Goal: Communication & Community: Participate in discussion

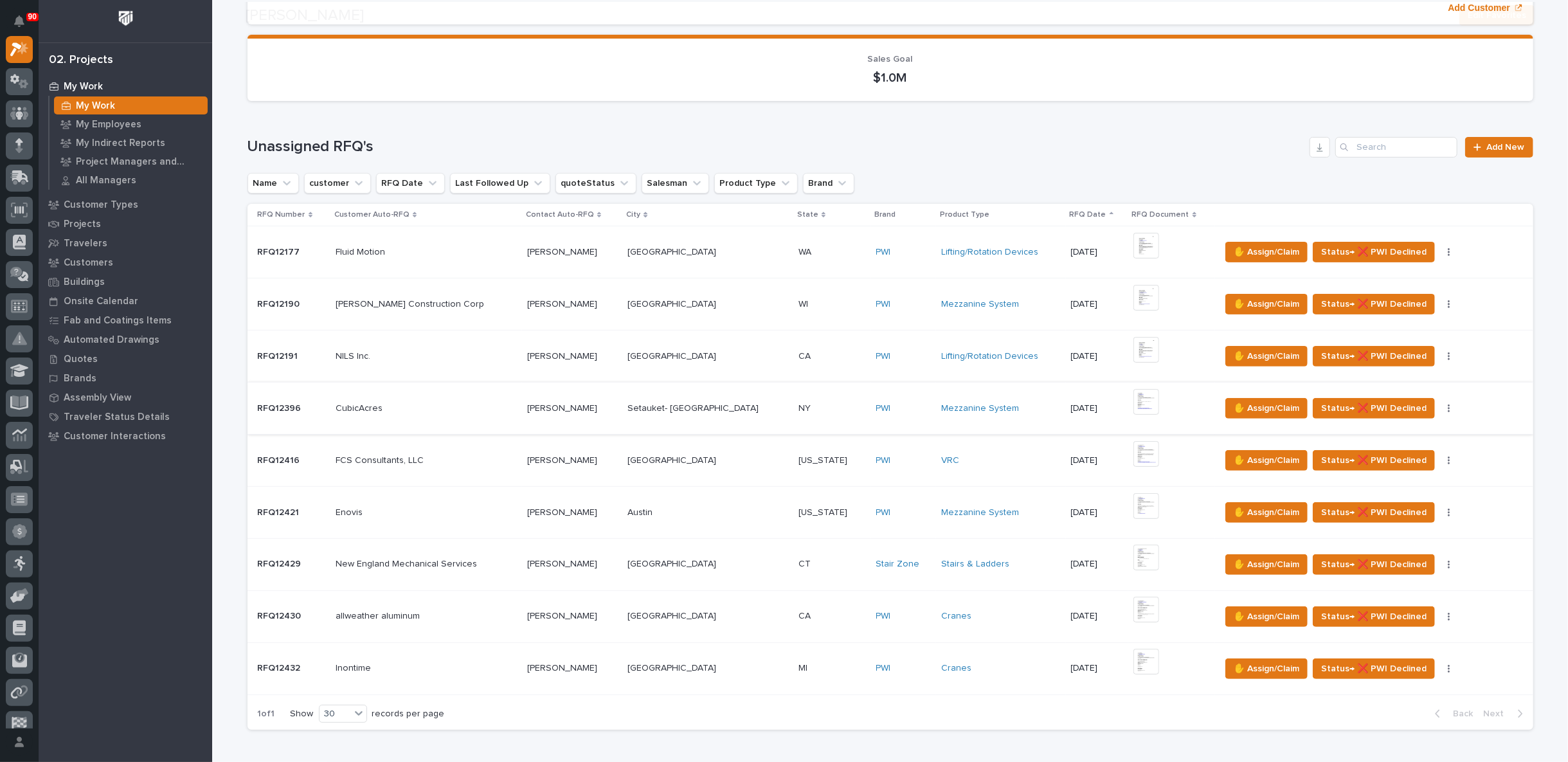
scroll to position [357, 0]
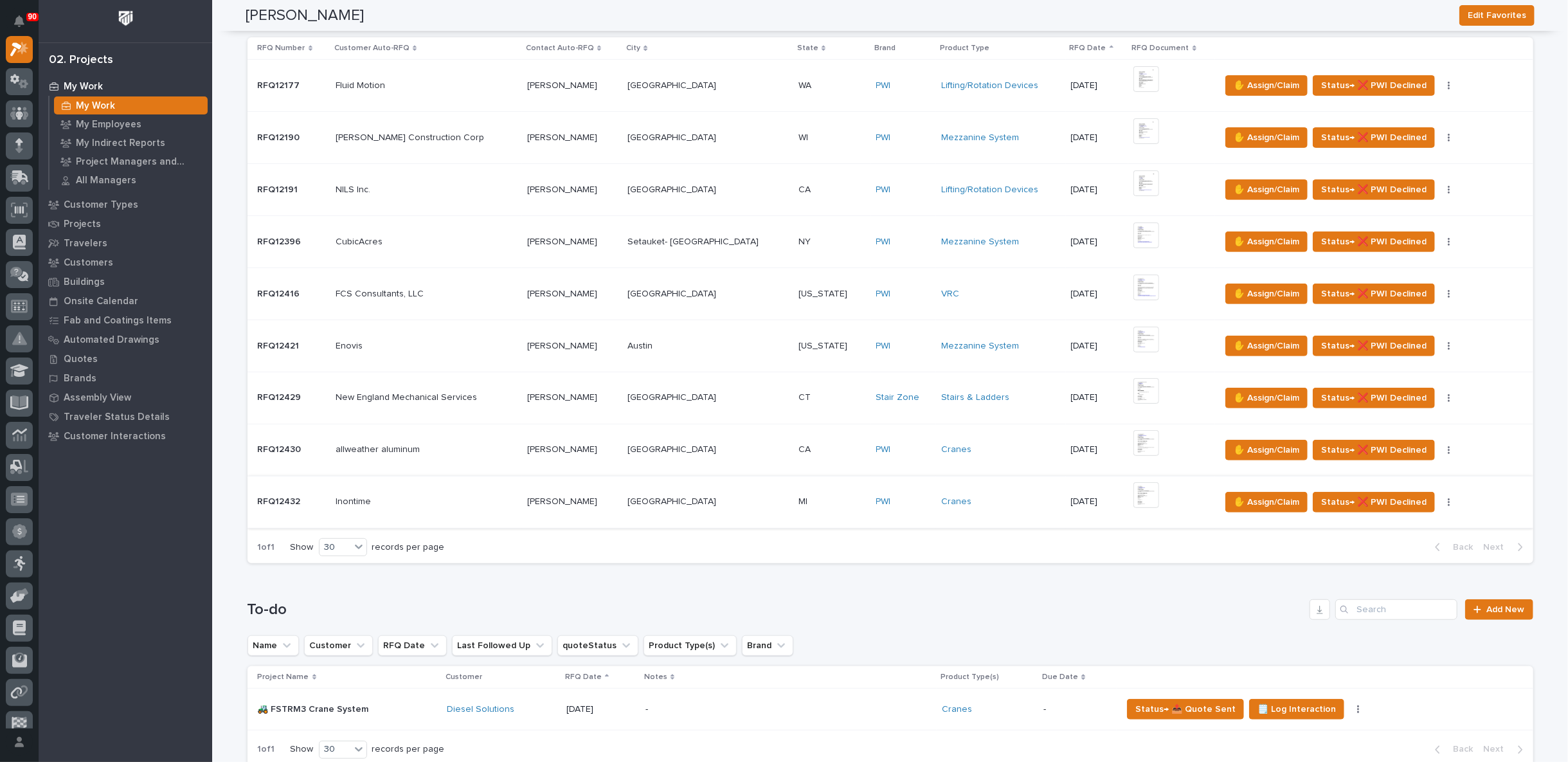
click at [1133, 492] on img at bounding box center [1146, 495] width 26 height 26
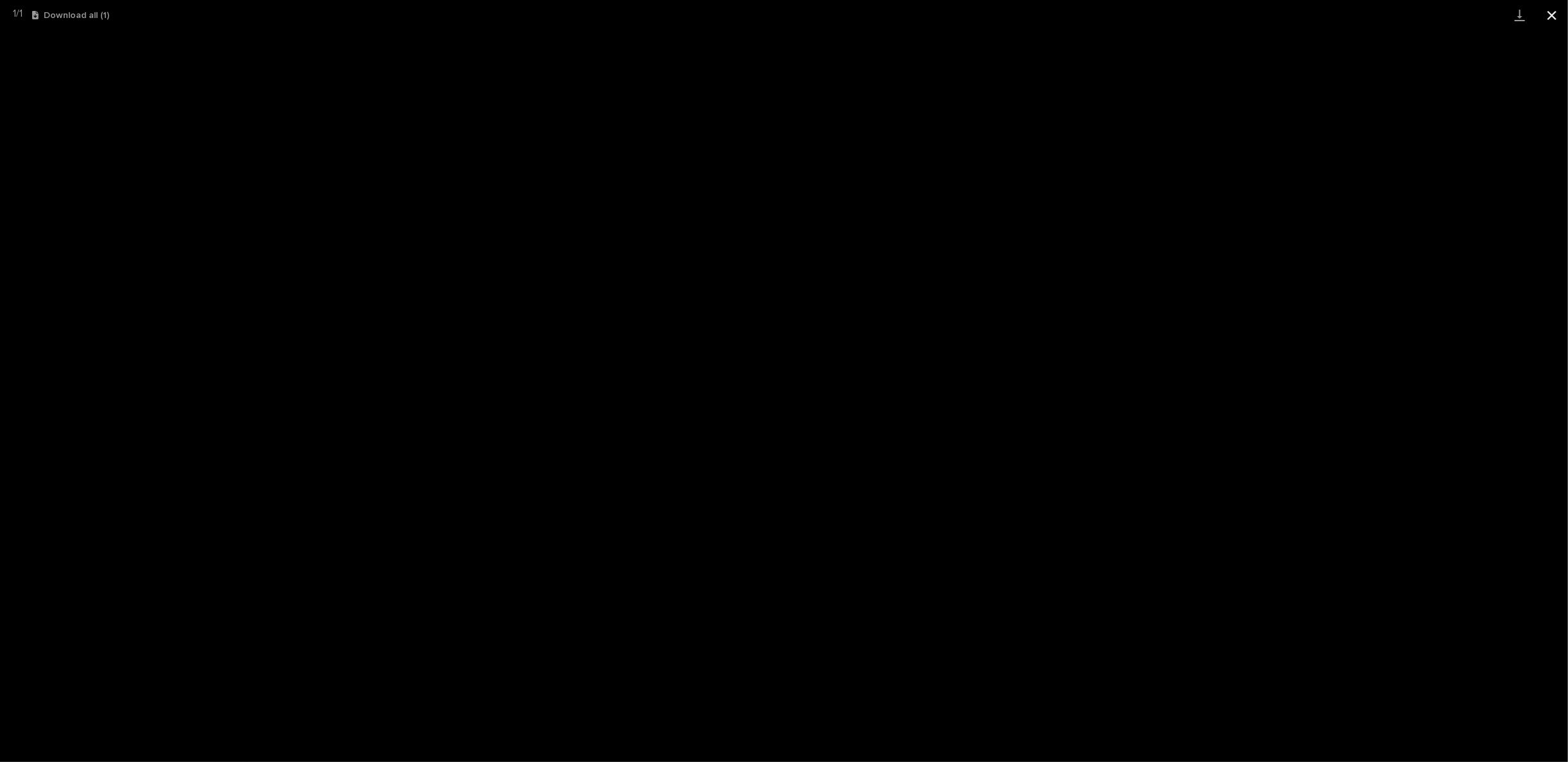
click at [1552, 11] on button "Close gallery" at bounding box center [1552, 15] width 32 height 30
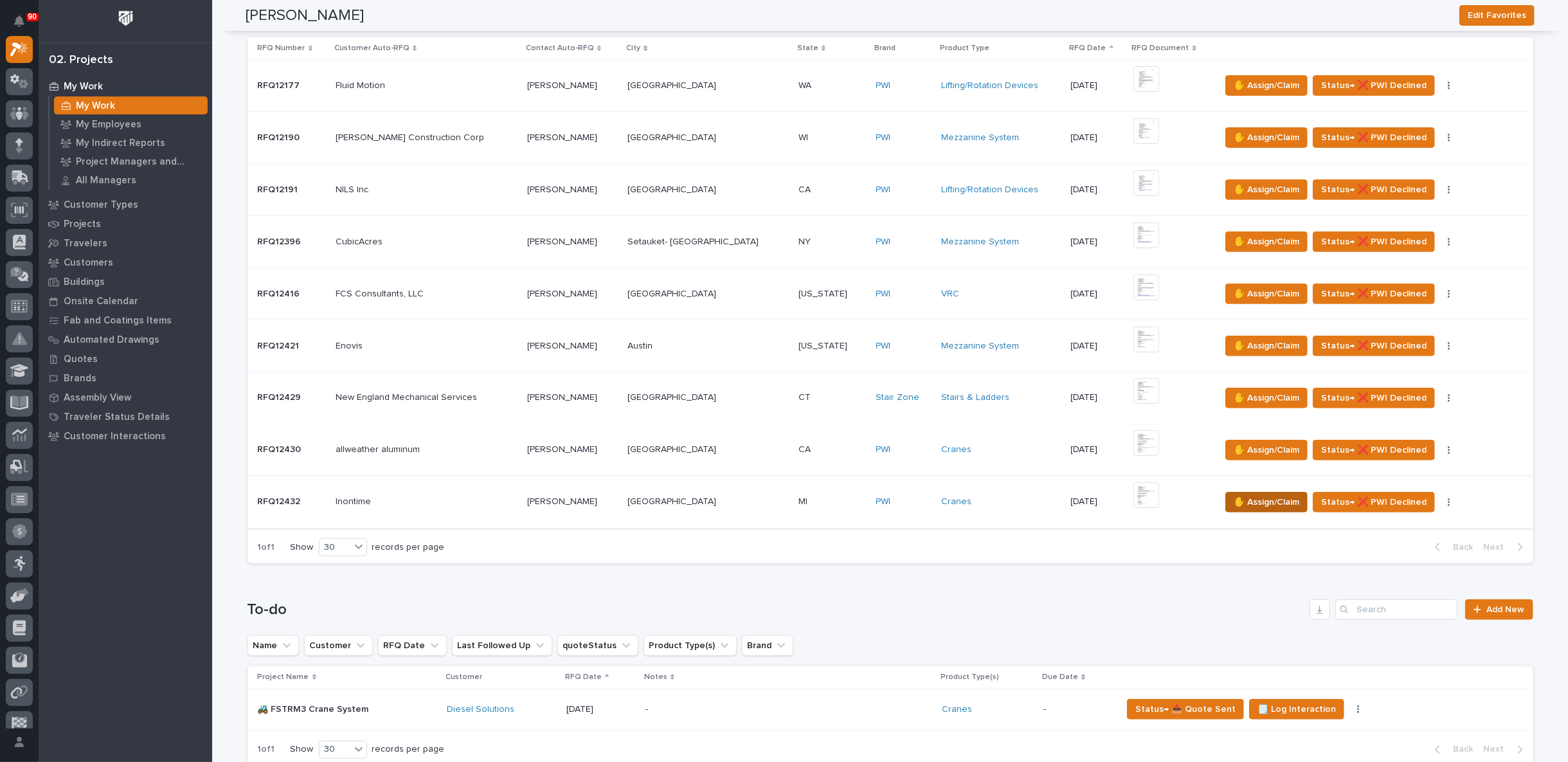
click at [1259, 500] on span "✋ Assign/Claim" at bounding box center [1267, 503] width 66 height 15
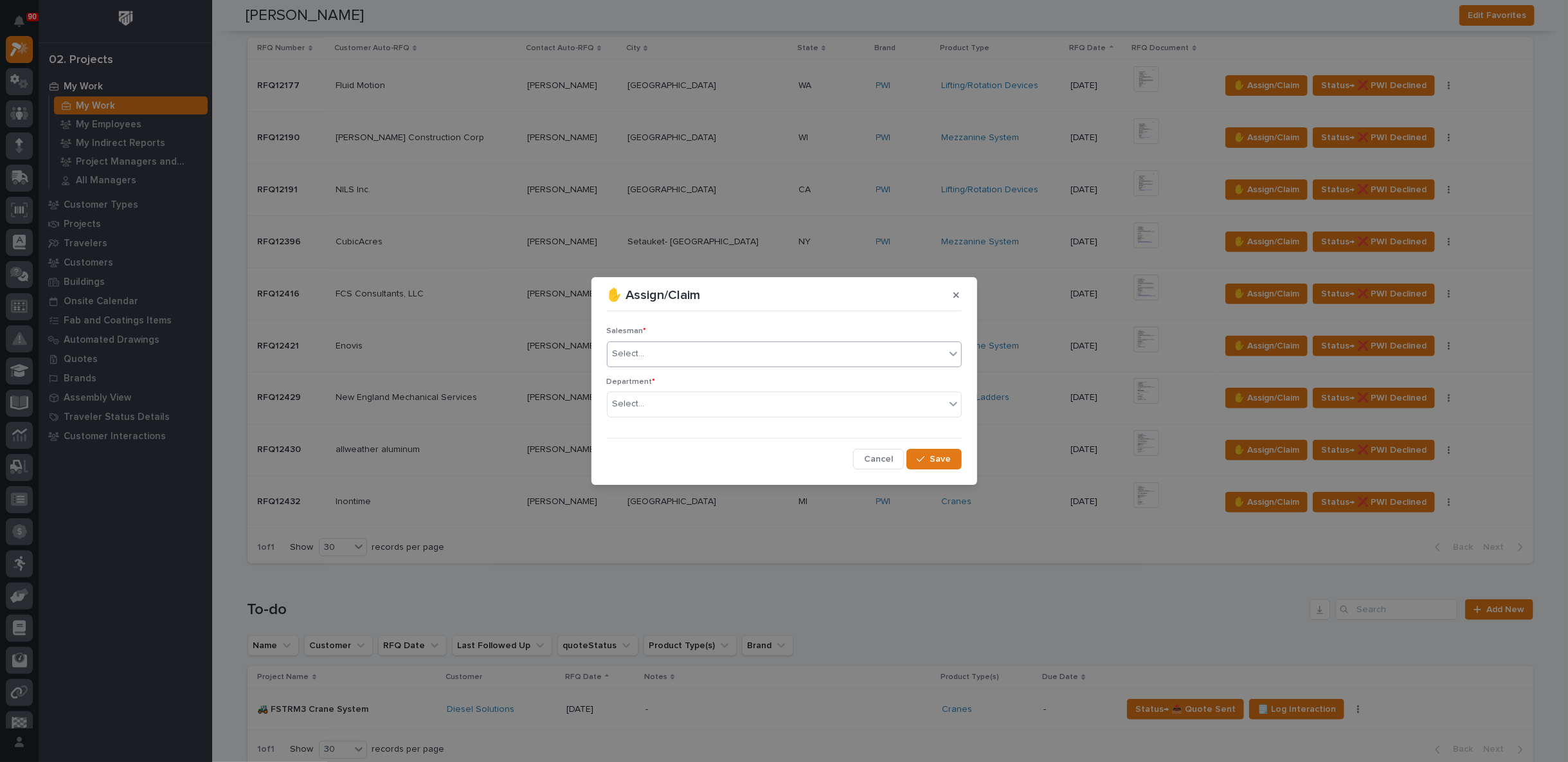
click at [647, 357] on input "text" at bounding box center [647, 353] width 1 height 11
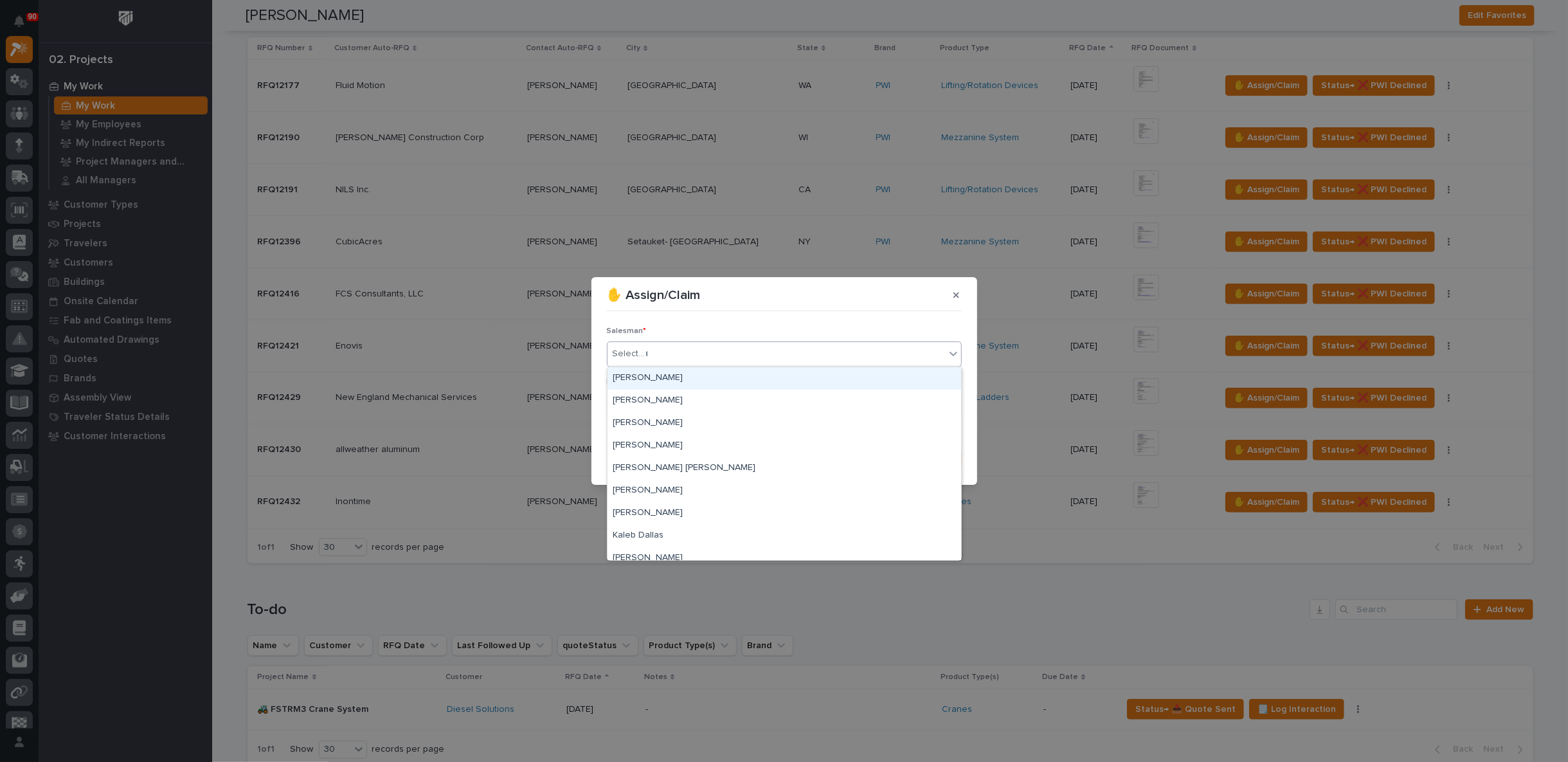
type input "**"
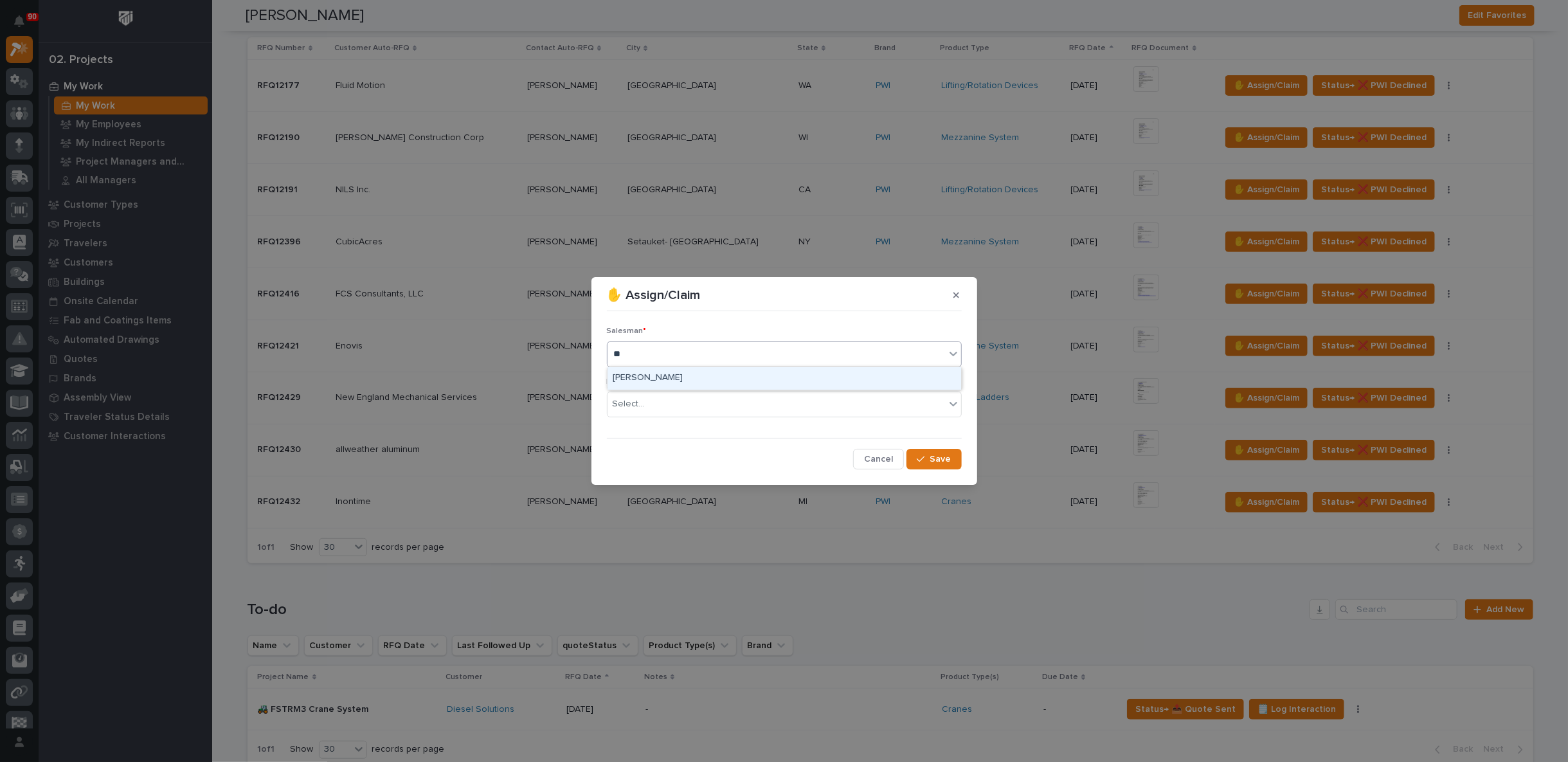
click at [644, 379] on div "[PERSON_NAME]" at bounding box center [784, 378] width 353 height 22
click at [639, 401] on div "Select..." at bounding box center [628, 405] width 32 height 14
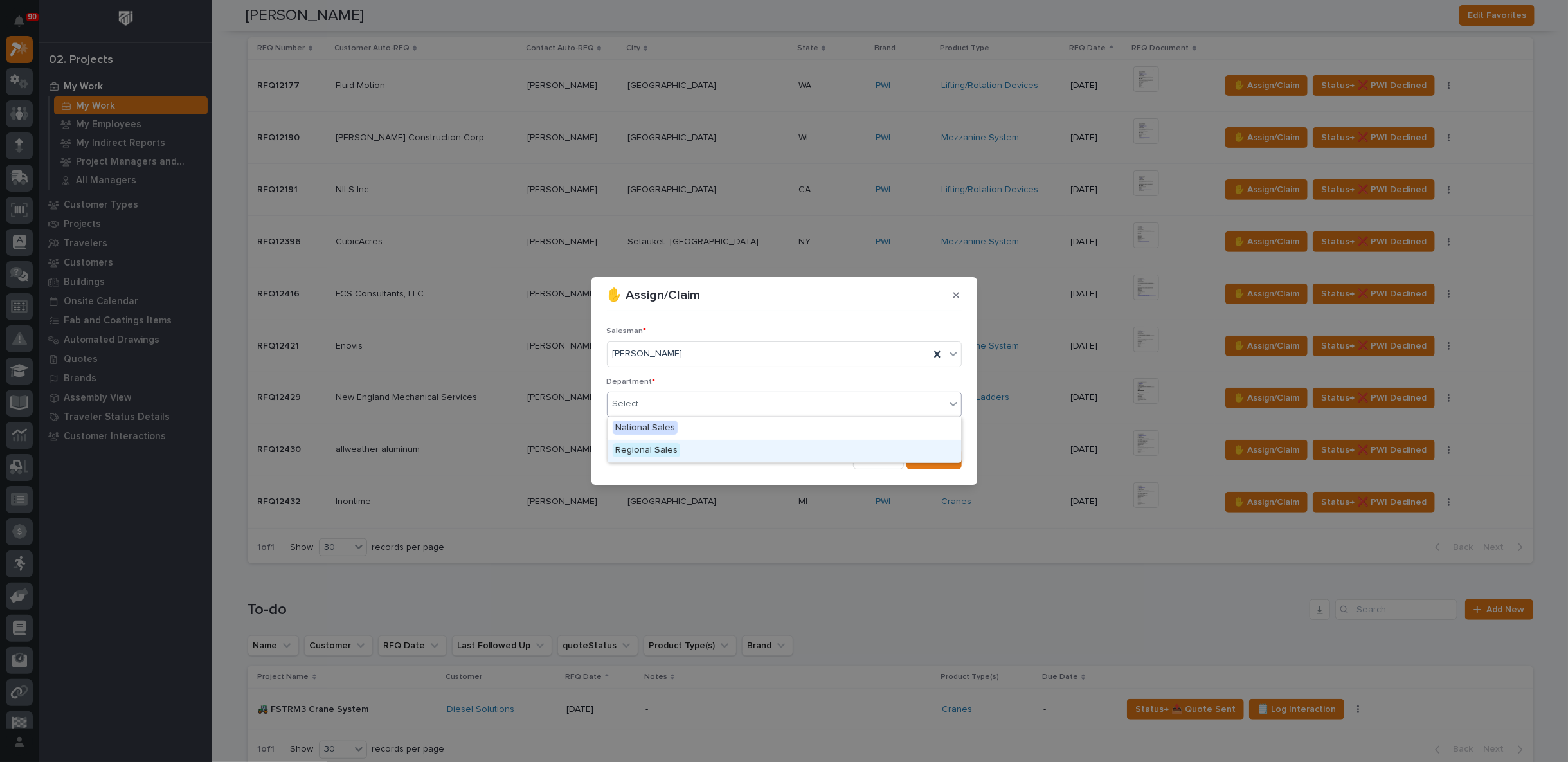
click at [640, 451] on span "Regional Sales" at bounding box center [647, 450] width 68 height 15
click at [934, 456] on span "Save" at bounding box center [941, 459] width 21 height 12
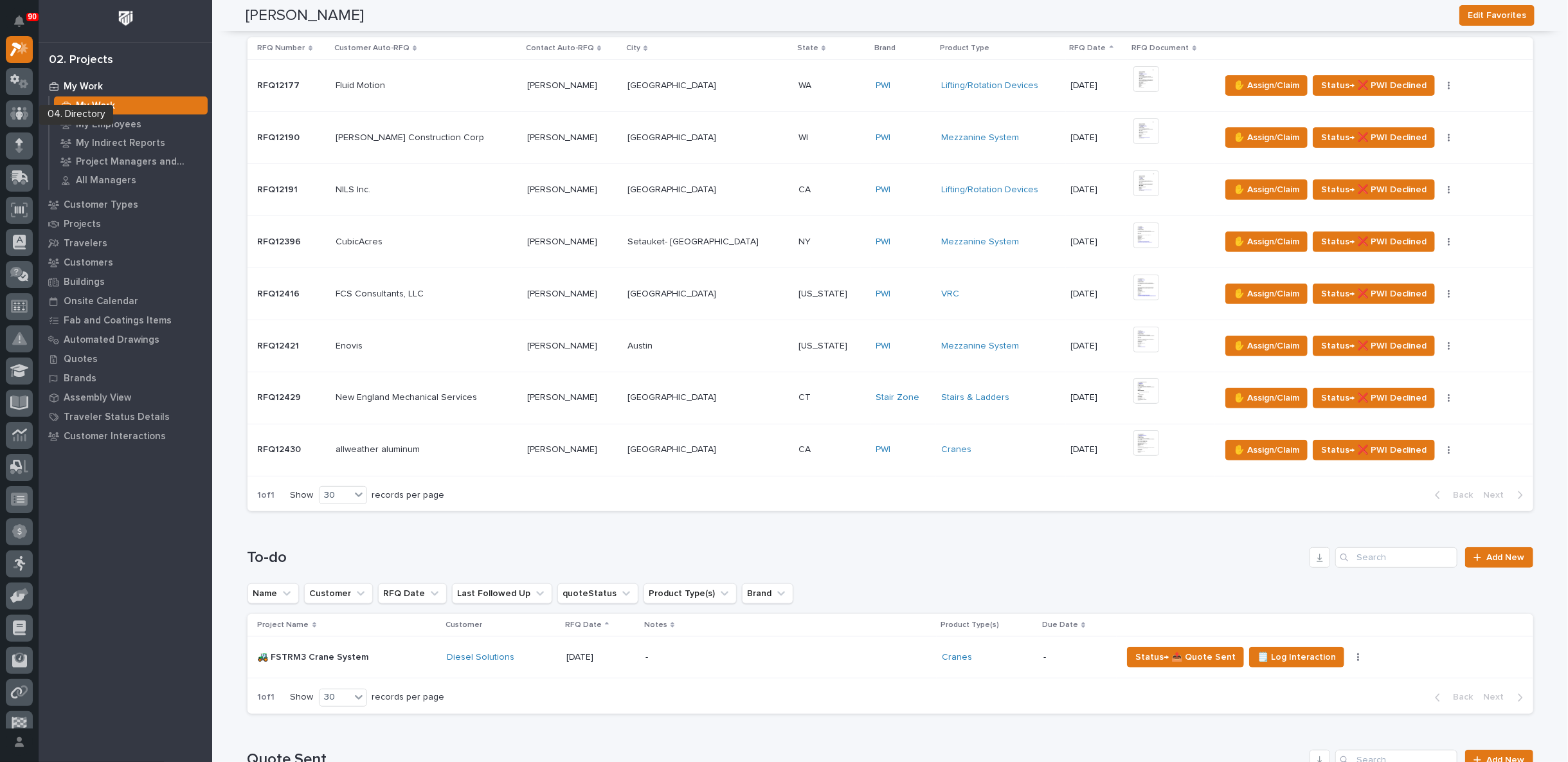
click at [13, 24] on icon at bounding box center [18, 16] width 16 height 15
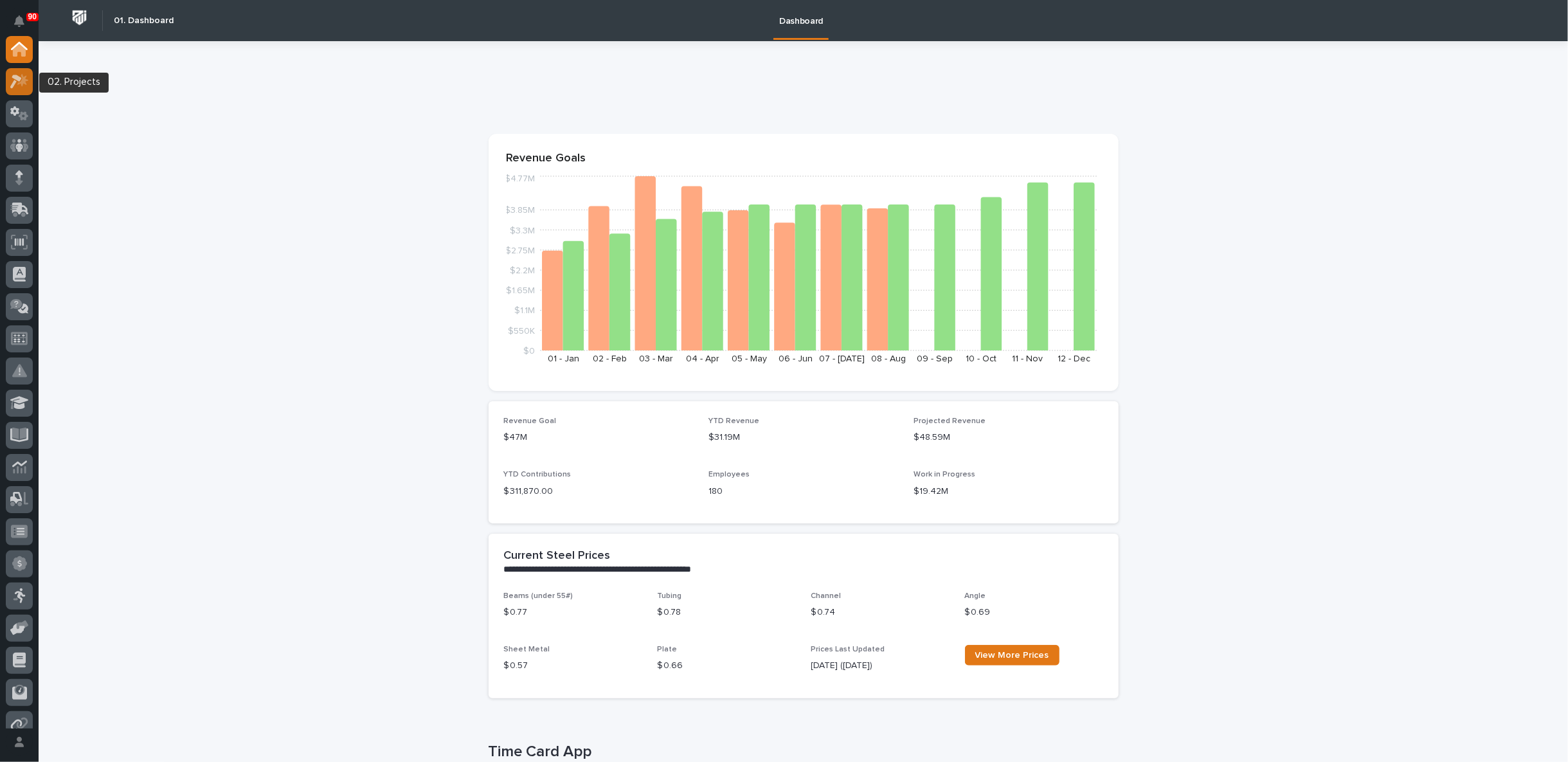
click at [26, 81] on icon at bounding box center [19, 80] width 18 height 15
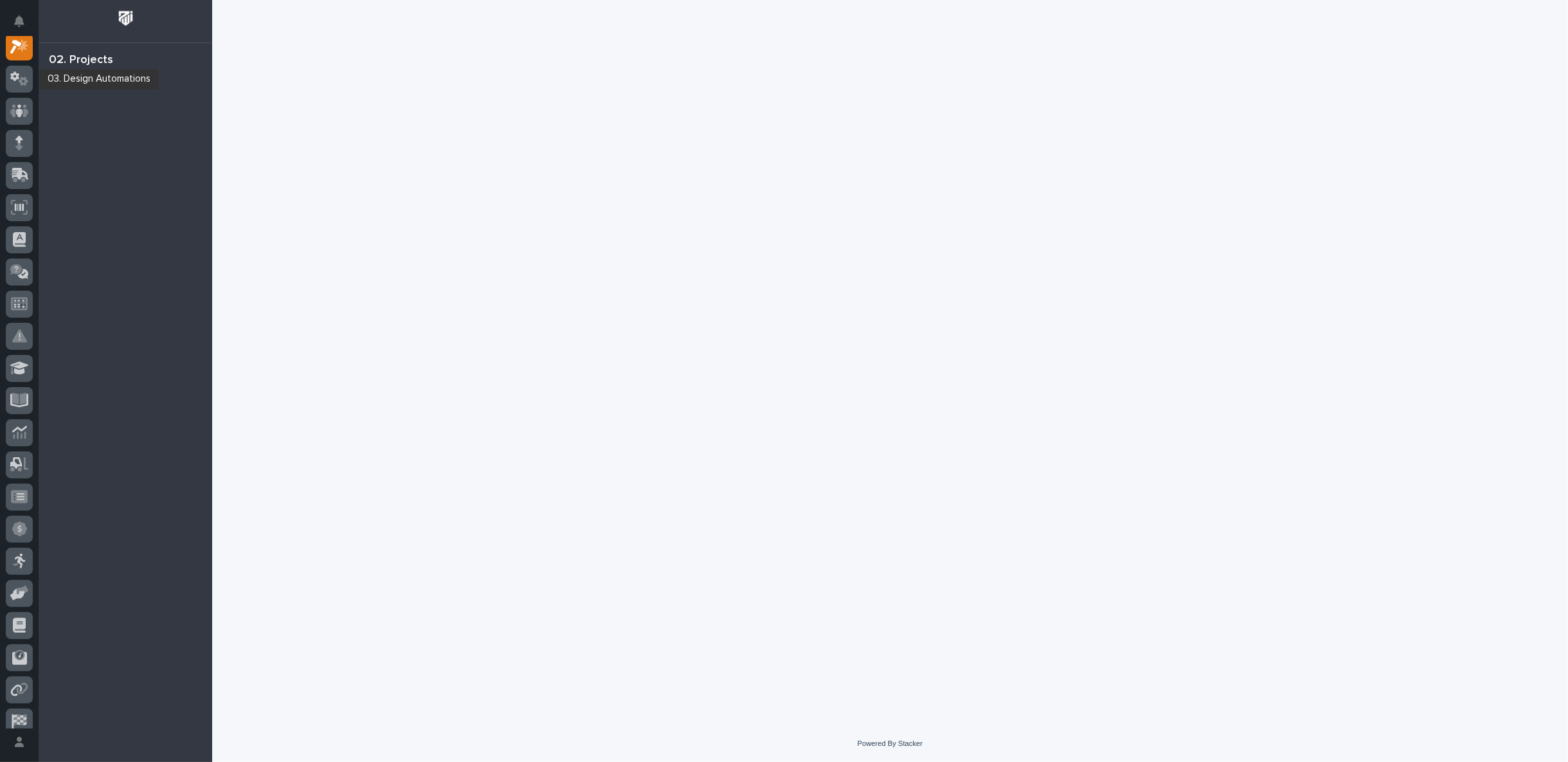
scroll to position [32, 0]
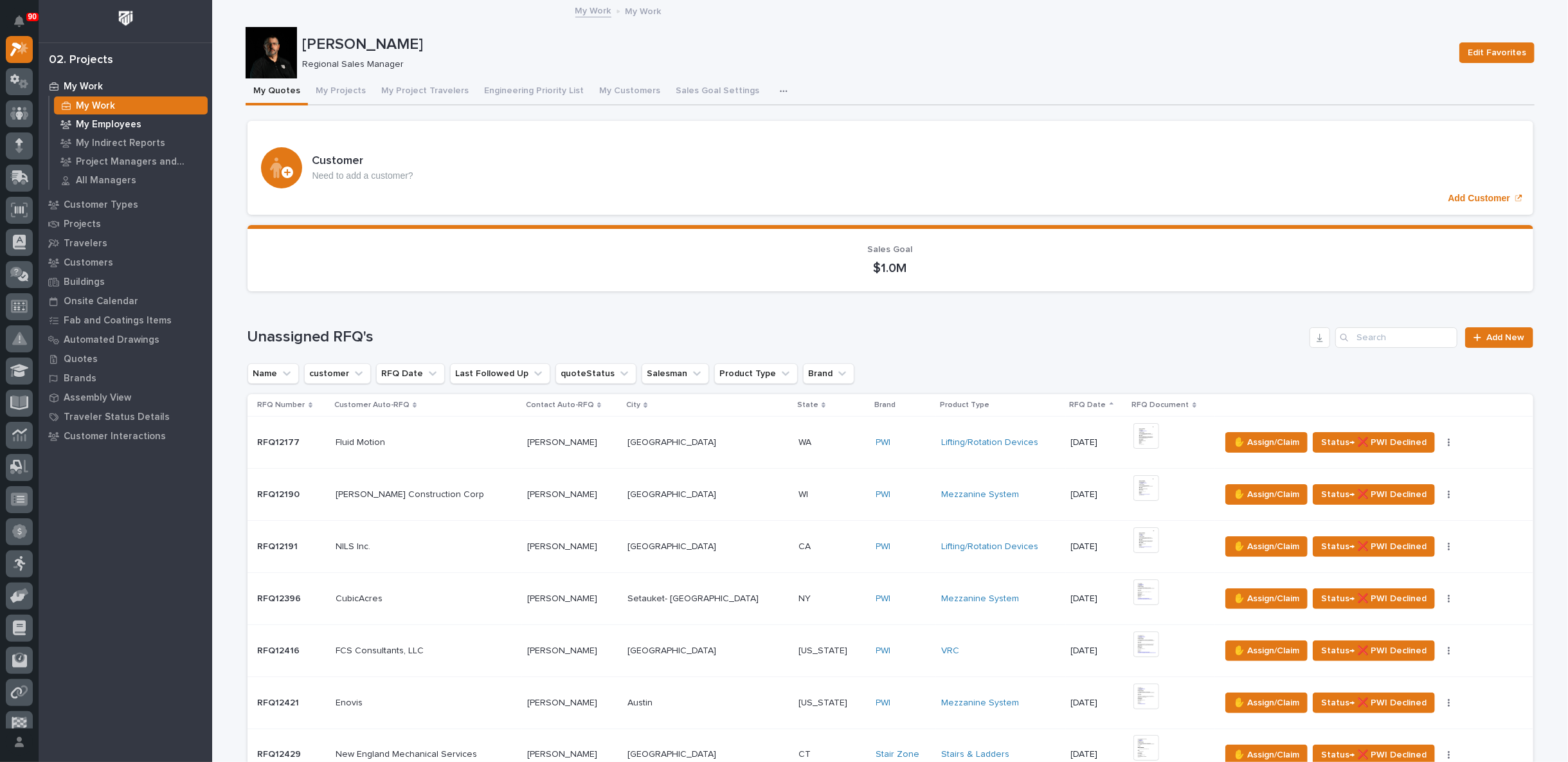
click at [114, 124] on p "My Employees" at bounding box center [108, 125] width 66 height 12
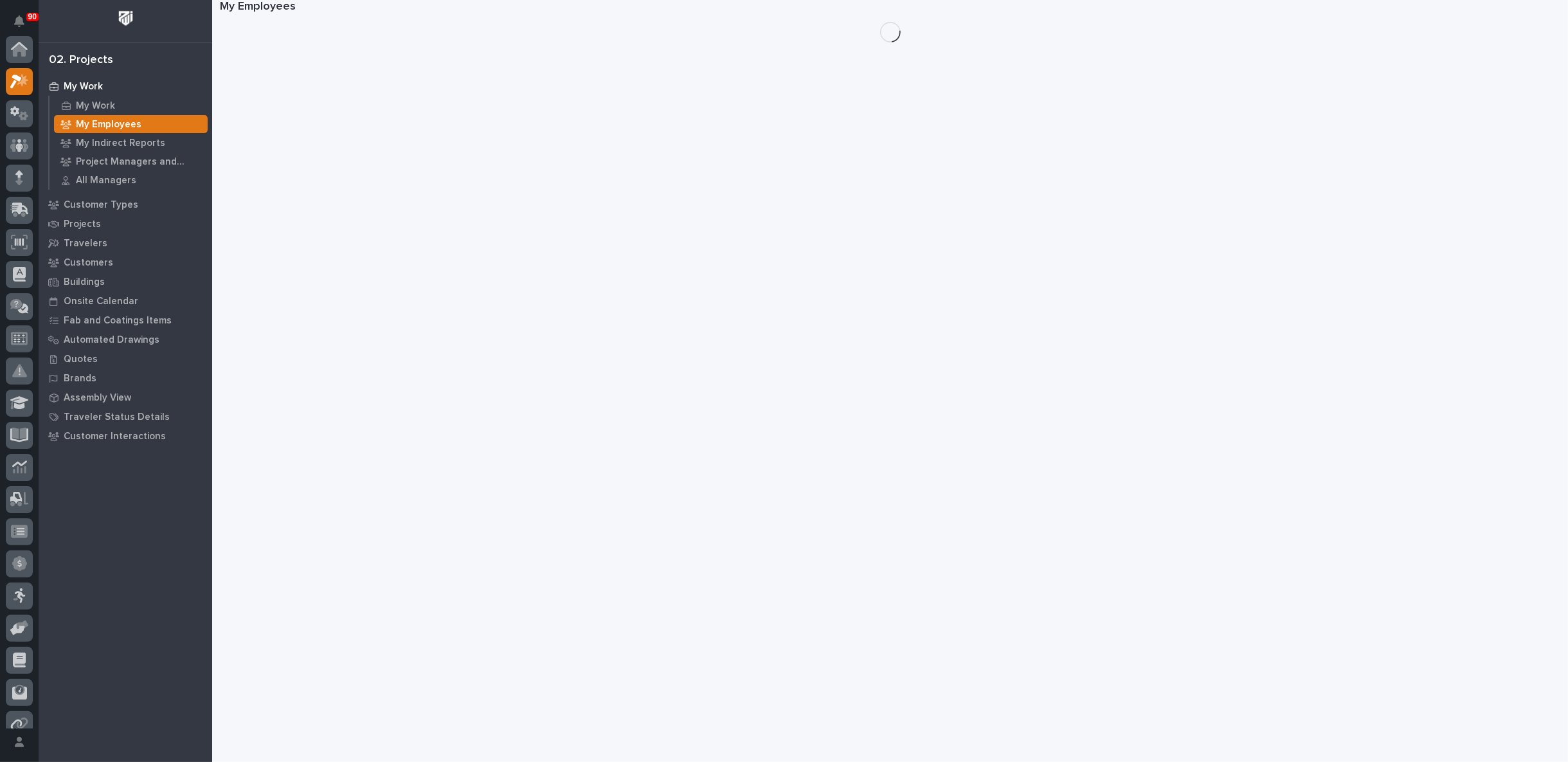
scroll to position [32, 0]
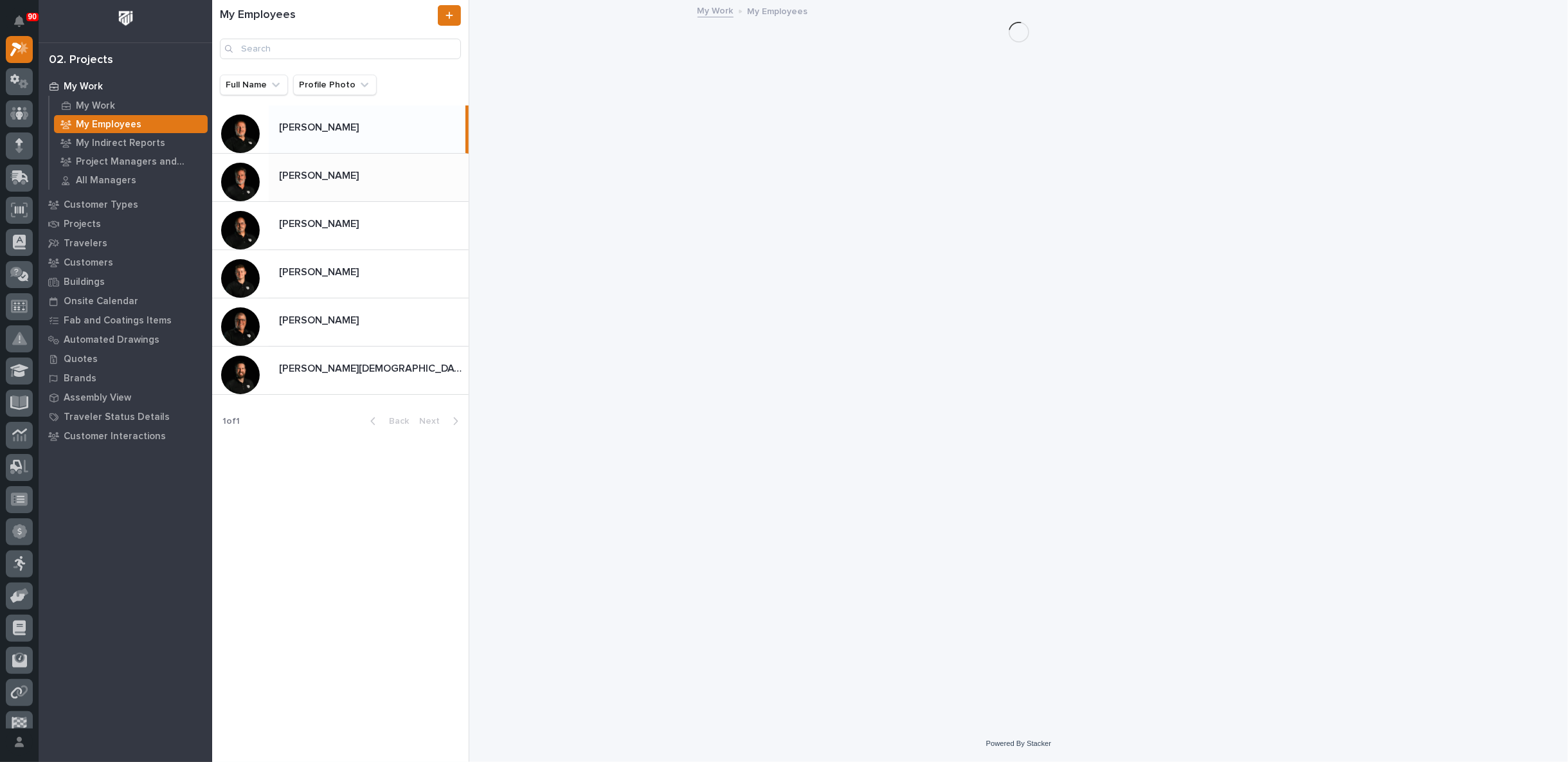
click at [341, 172] on p at bounding box center [371, 175] width 185 height 13
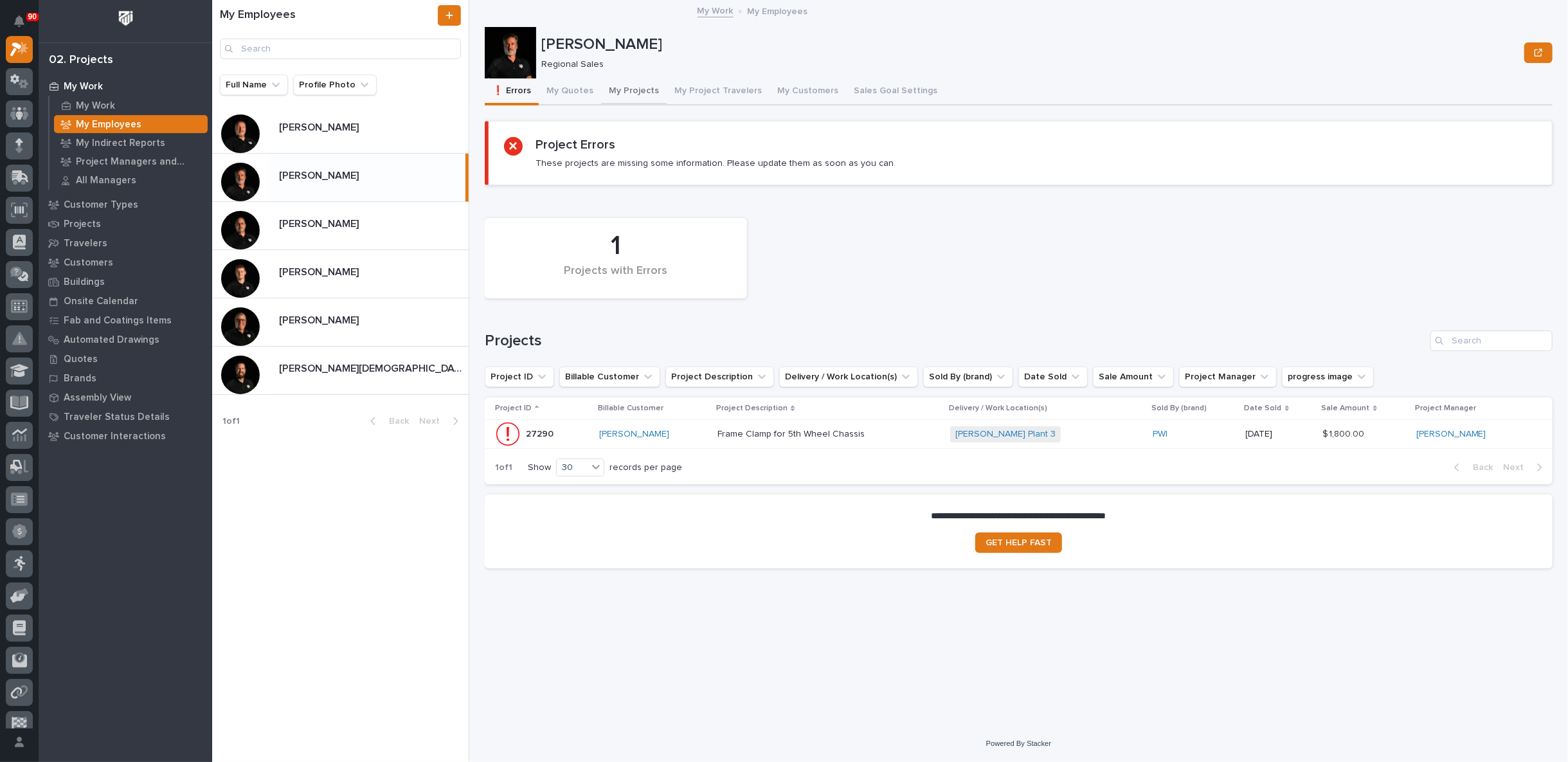
click at [618, 86] on button "My Projects" at bounding box center [634, 92] width 66 height 27
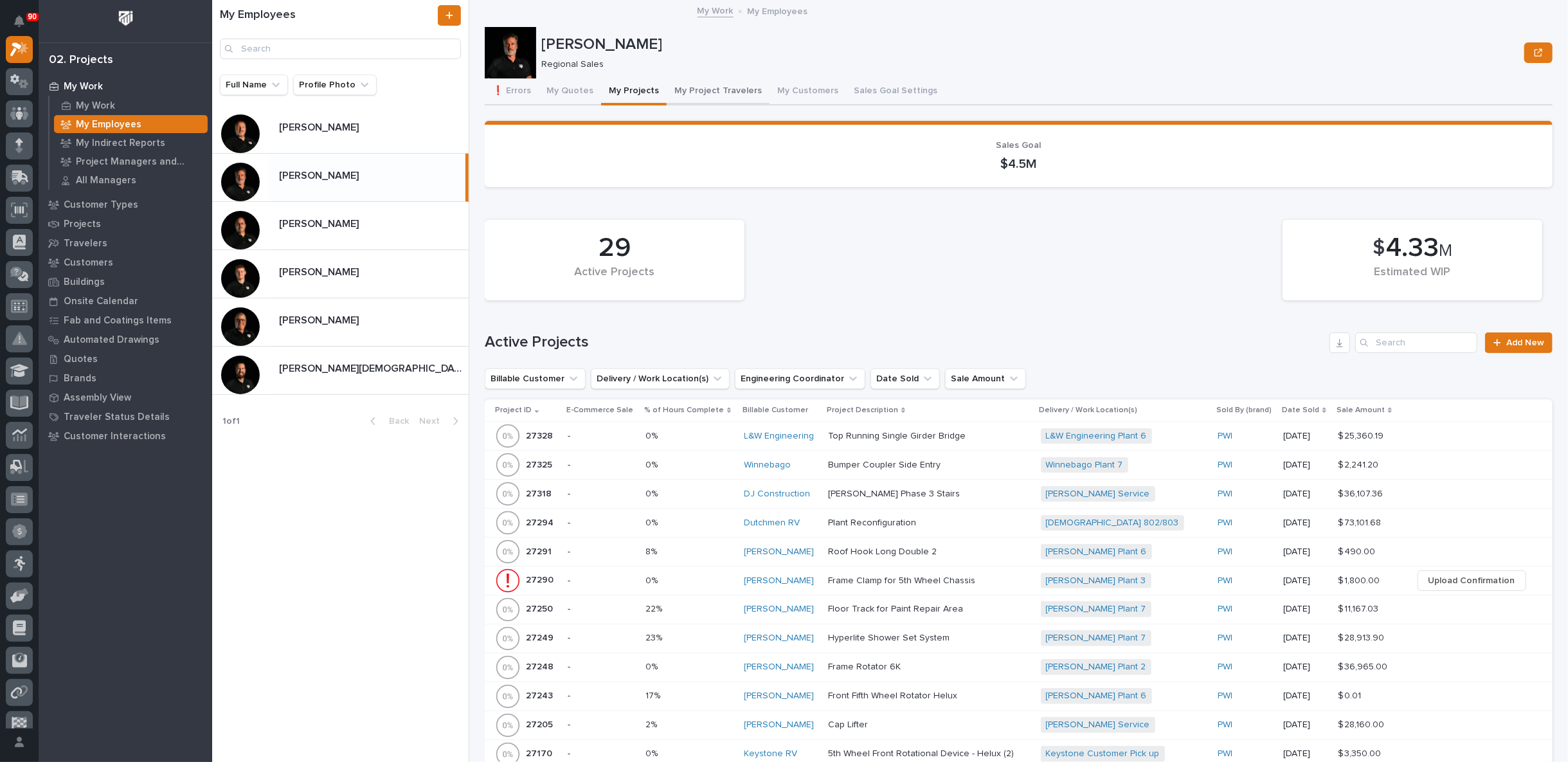
click at [695, 90] on button "My Project Travelers" at bounding box center [718, 92] width 103 height 27
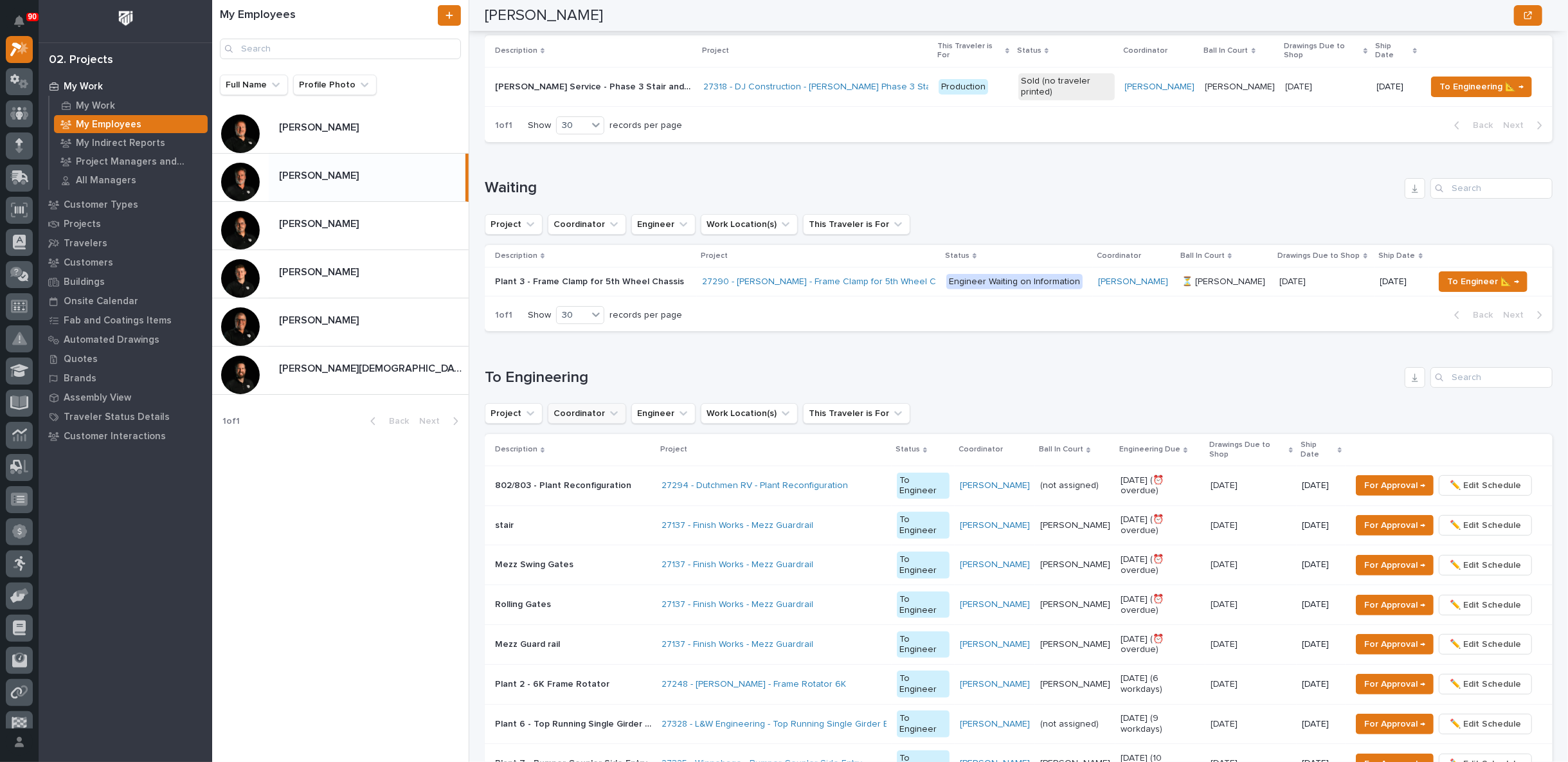
scroll to position [72, 0]
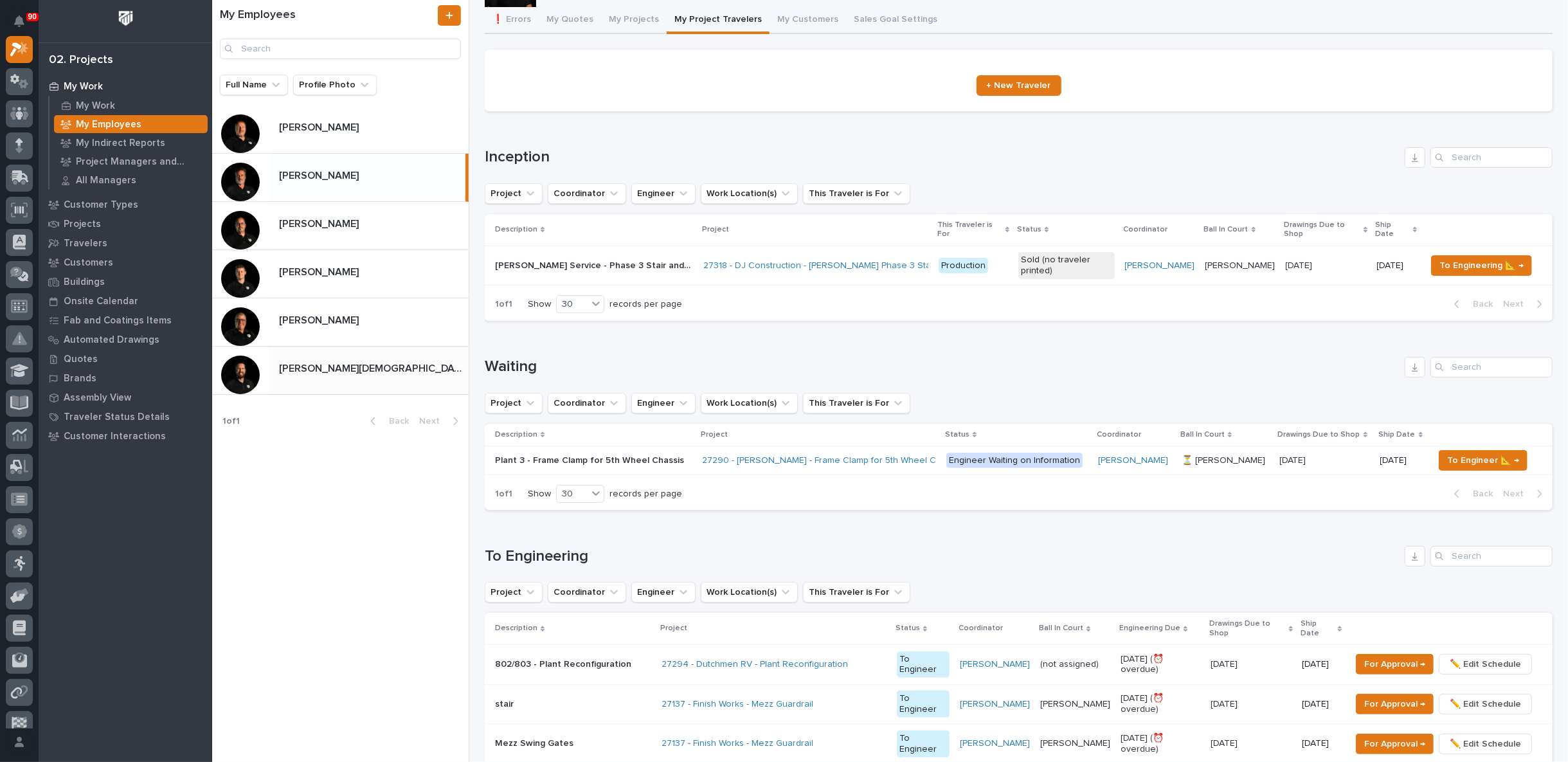
click at [342, 365] on p at bounding box center [371, 369] width 185 height 13
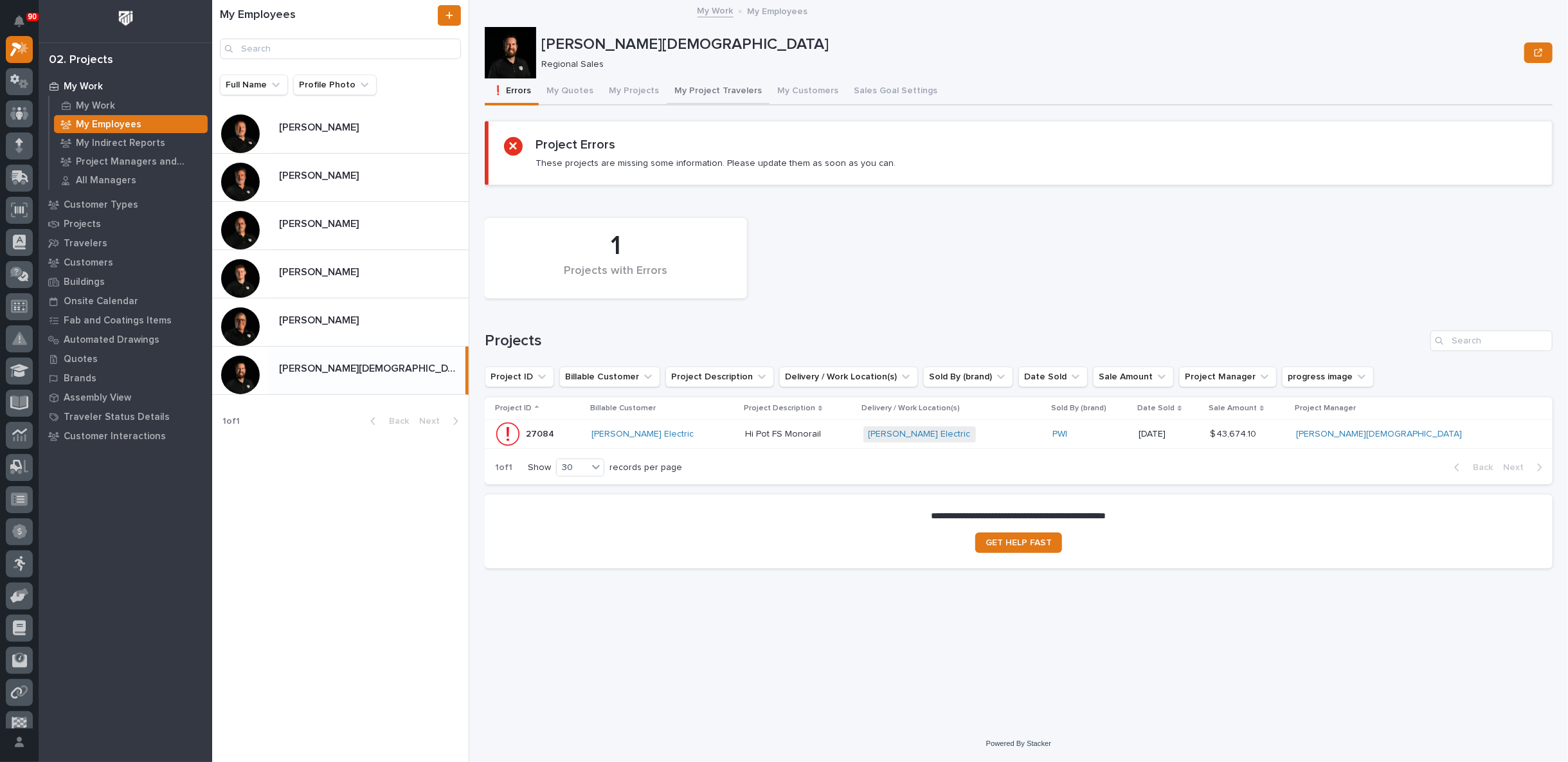
click at [716, 87] on button "My Project Travelers" at bounding box center [718, 92] width 103 height 27
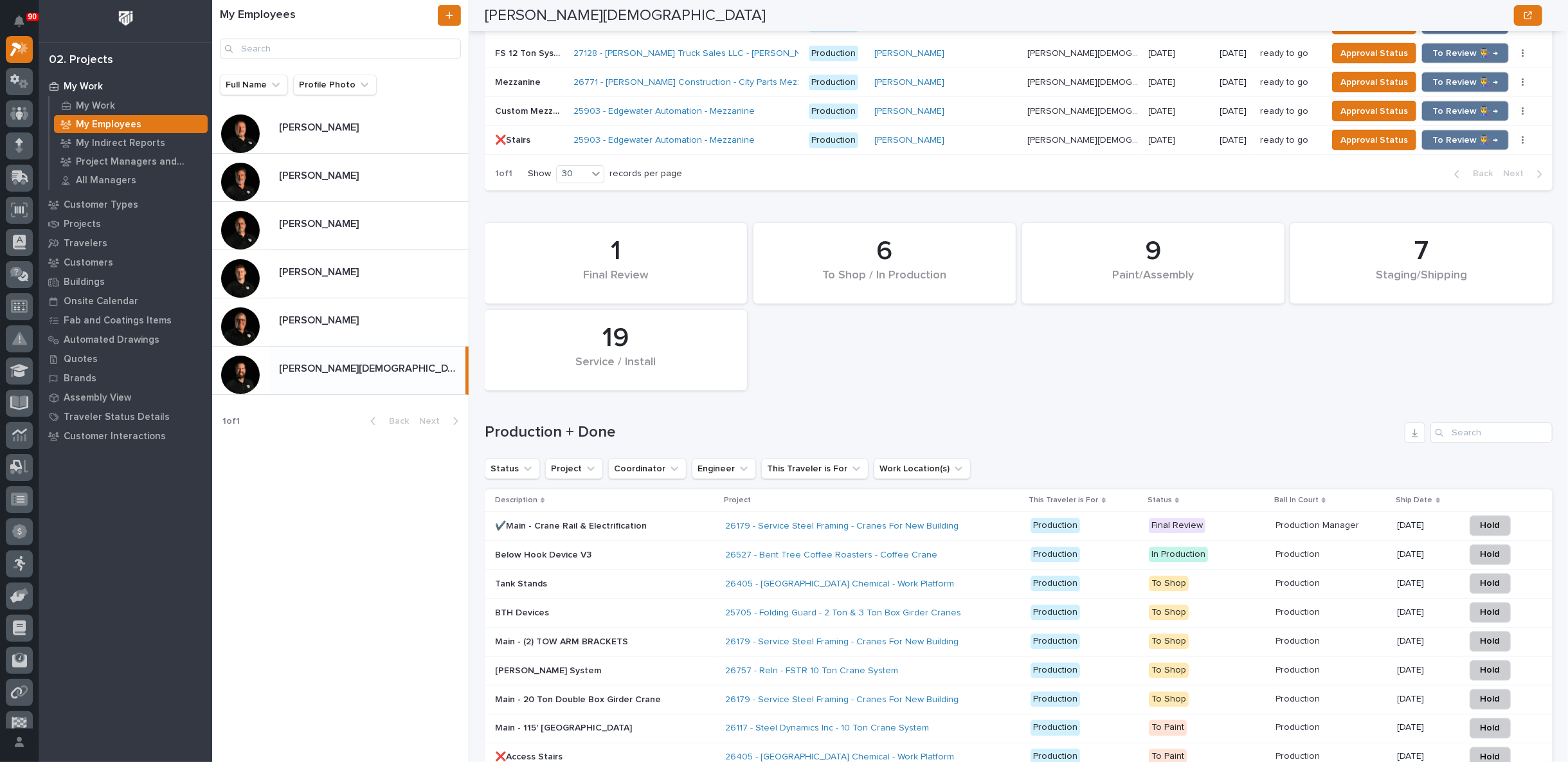
scroll to position [1930, 0]
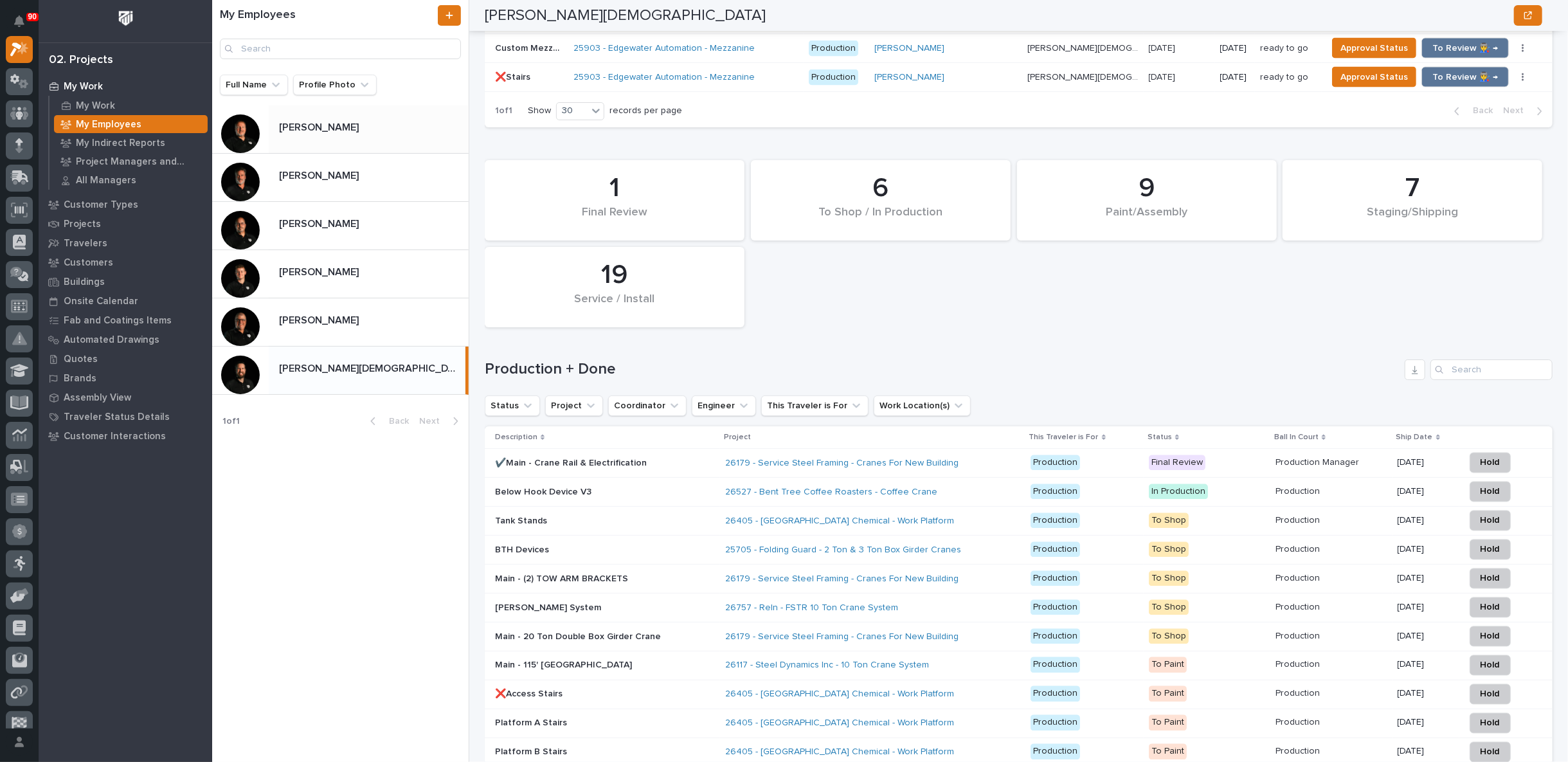
click at [338, 128] on p at bounding box center [371, 128] width 185 height 13
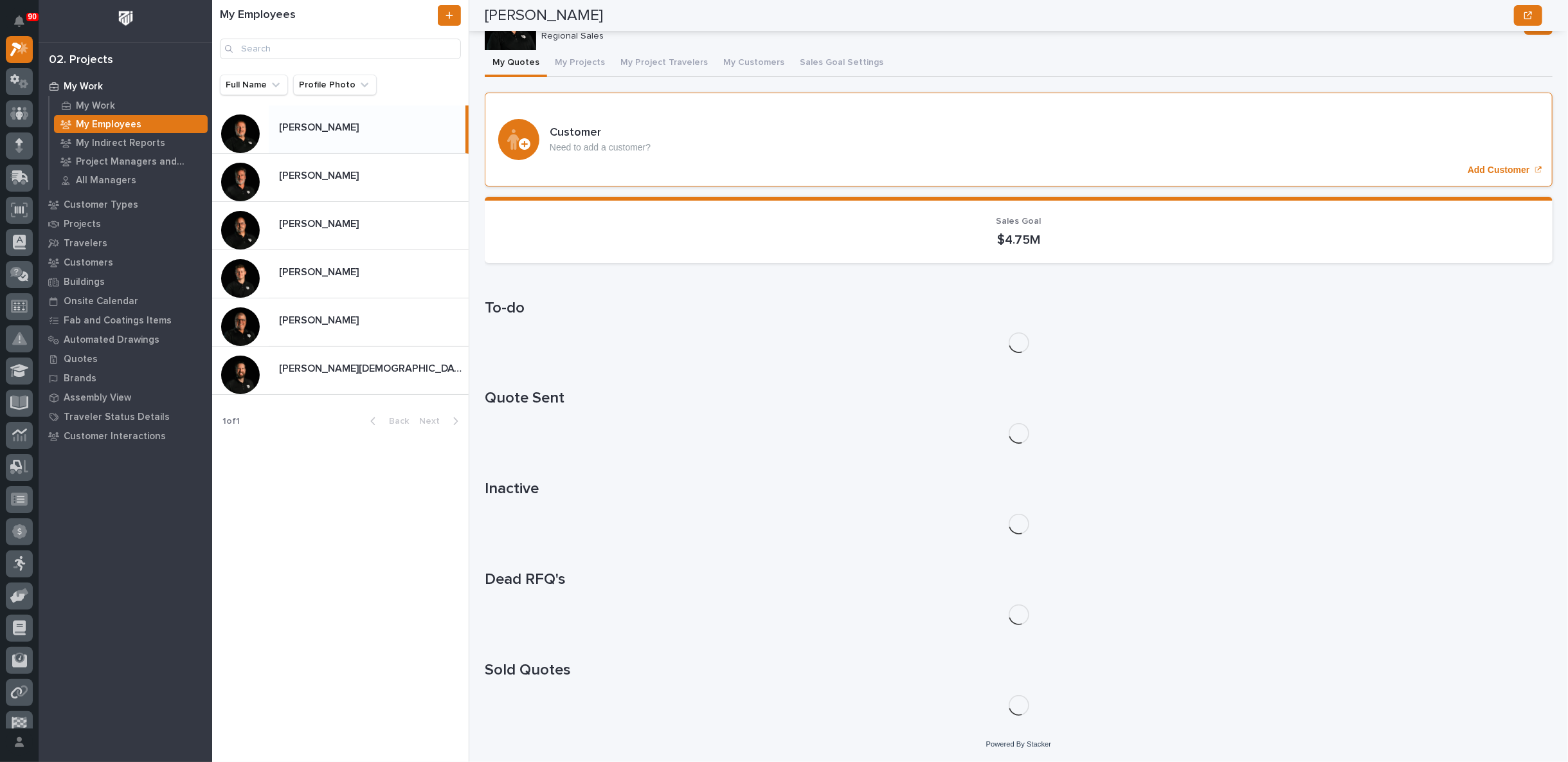
scroll to position [27, 0]
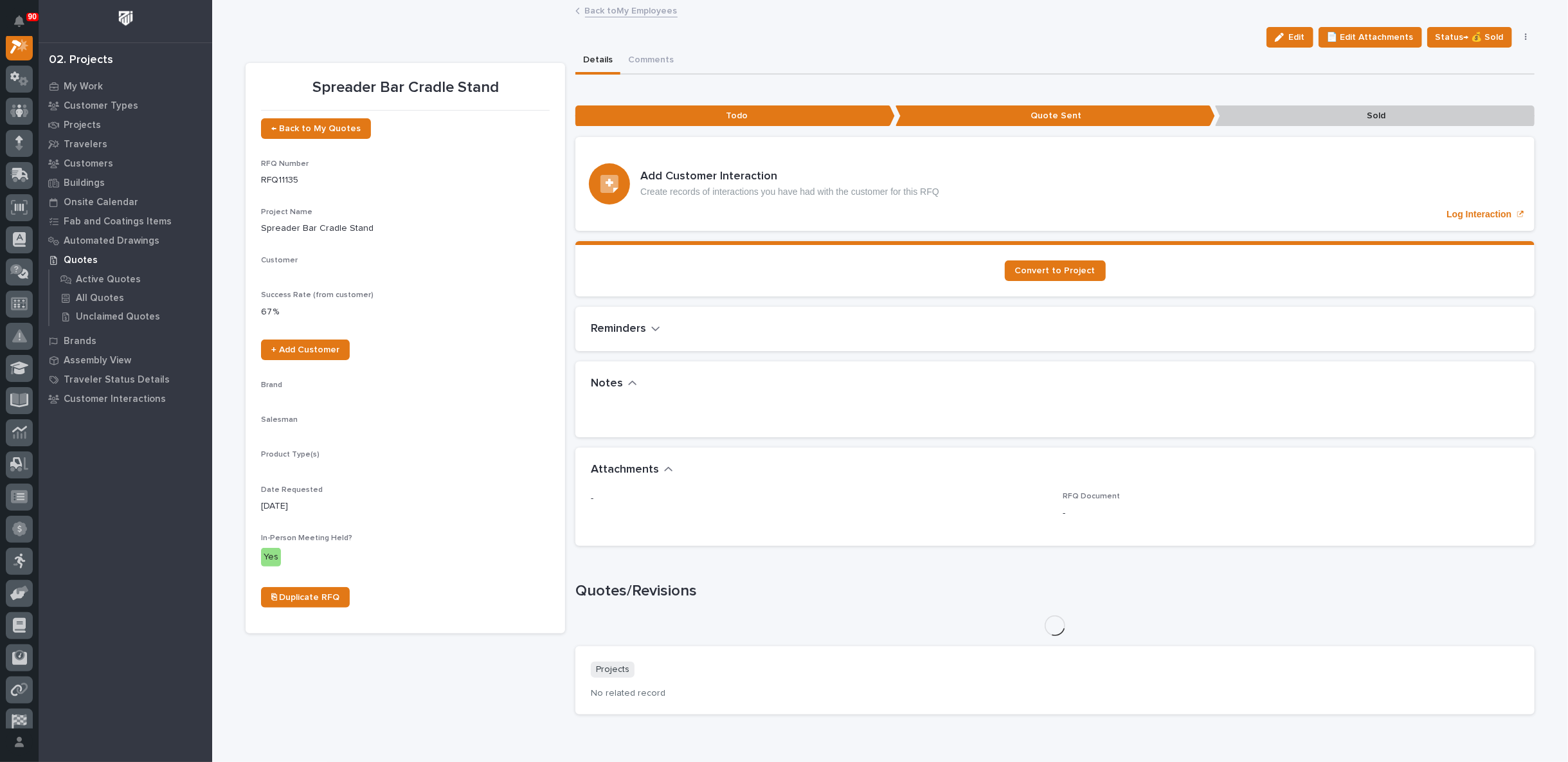
scroll to position [32, 0]
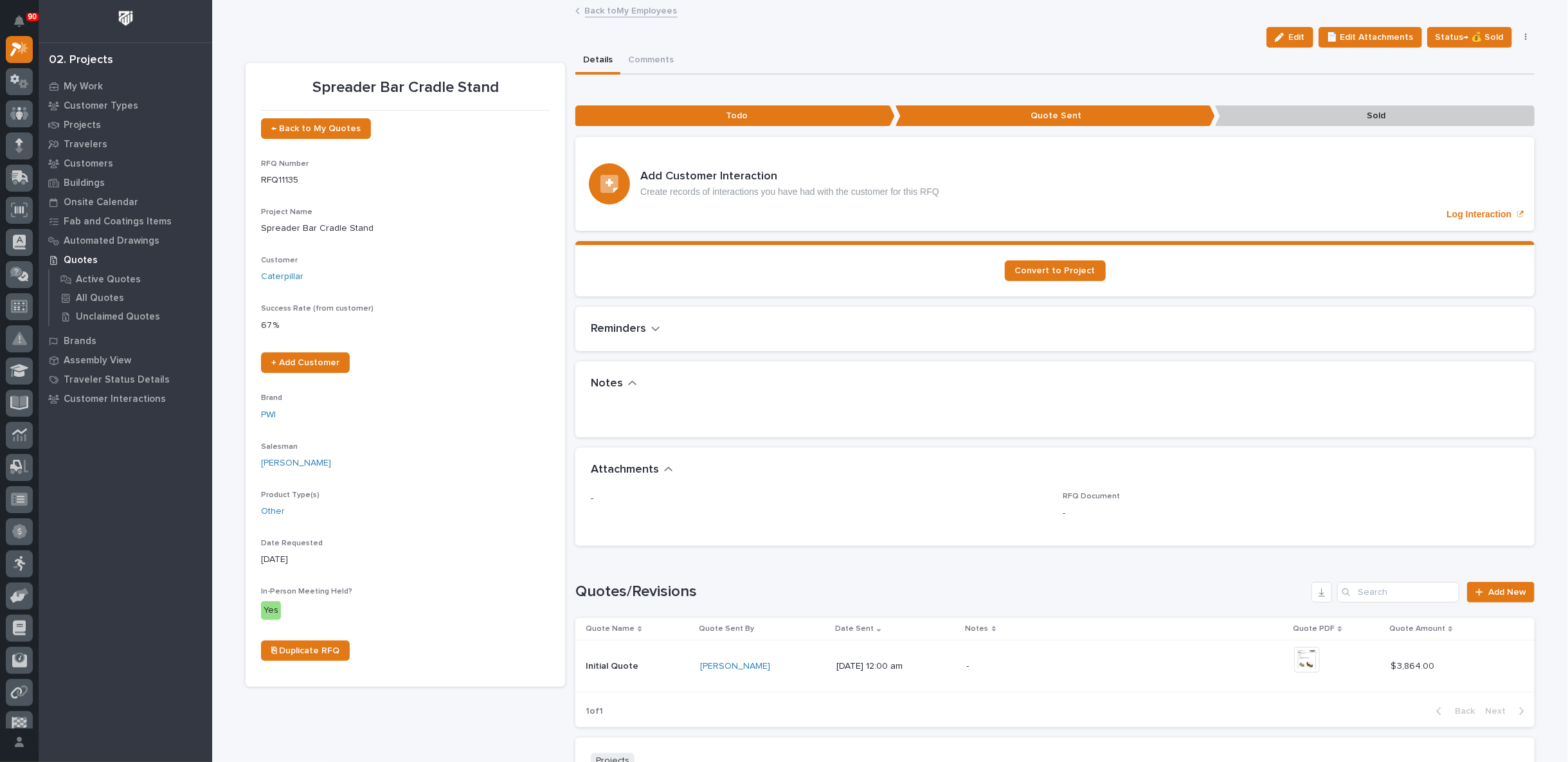
click at [600, 6] on link "Back to My Employees" at bounding box center [632, 10] width 93 height 15
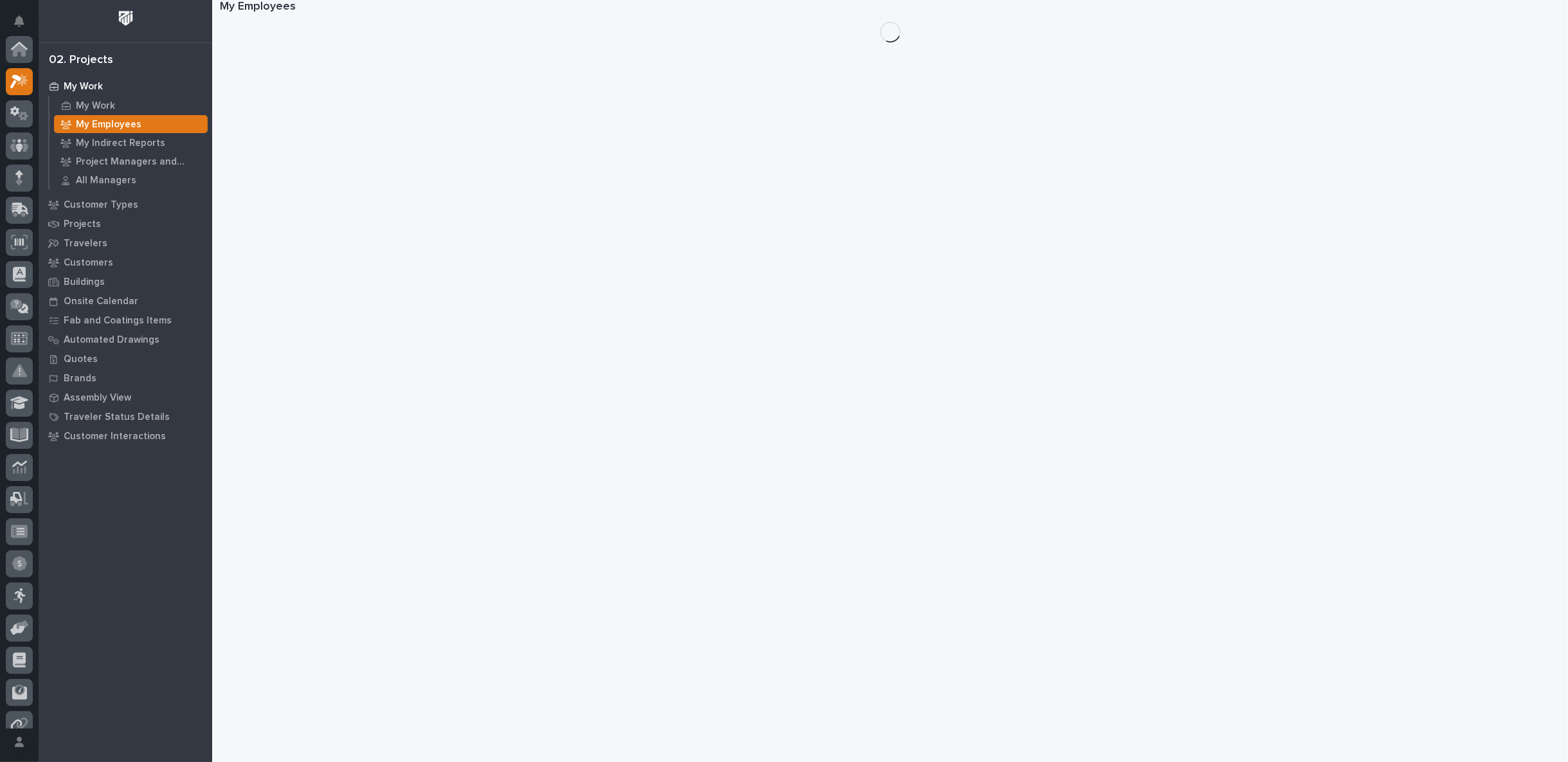
scroll to position [35, 0]
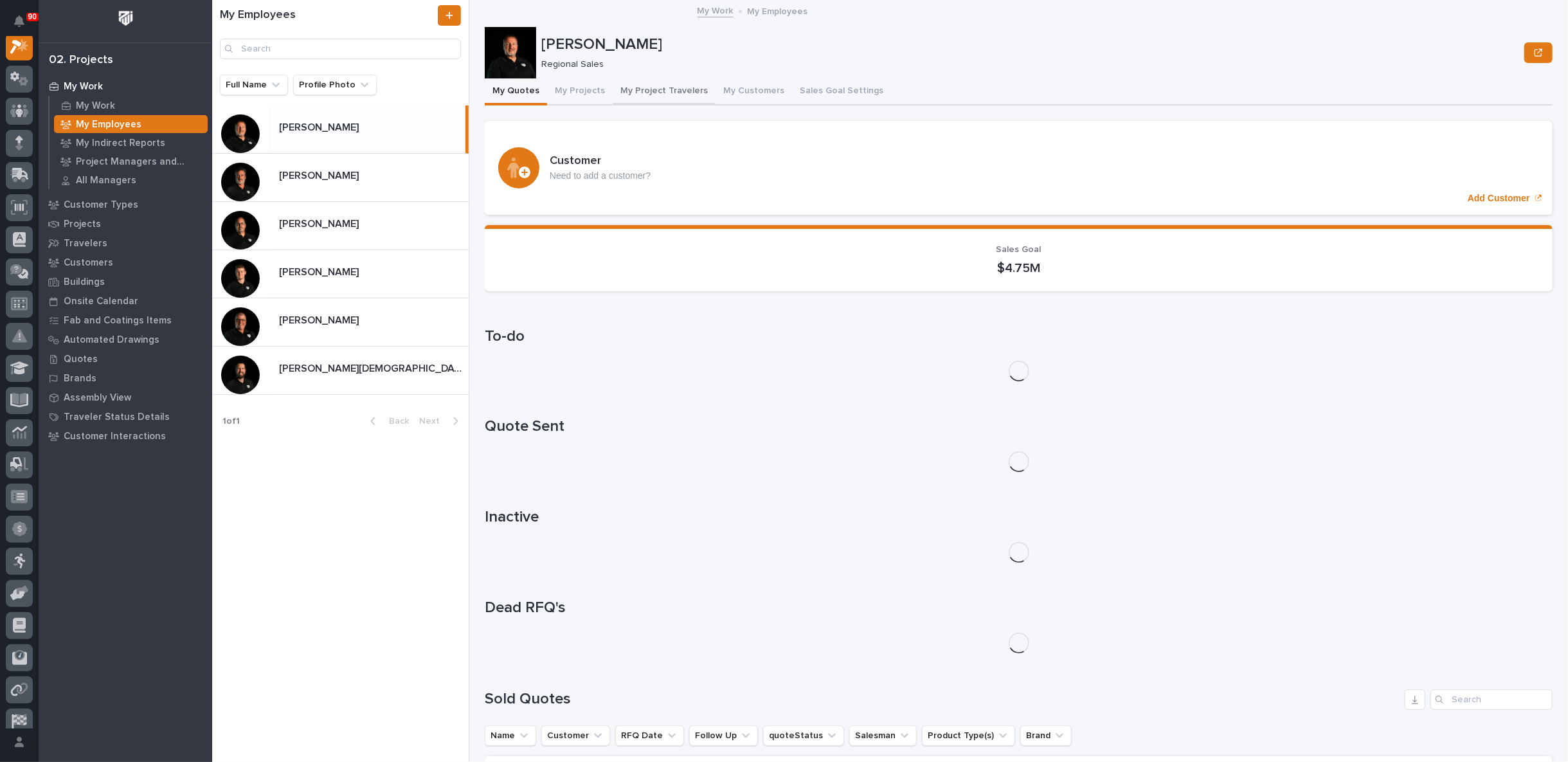
click at [643, 87] on button "My Project Travelers" at bounding box center [664, 92] width 103 height 27
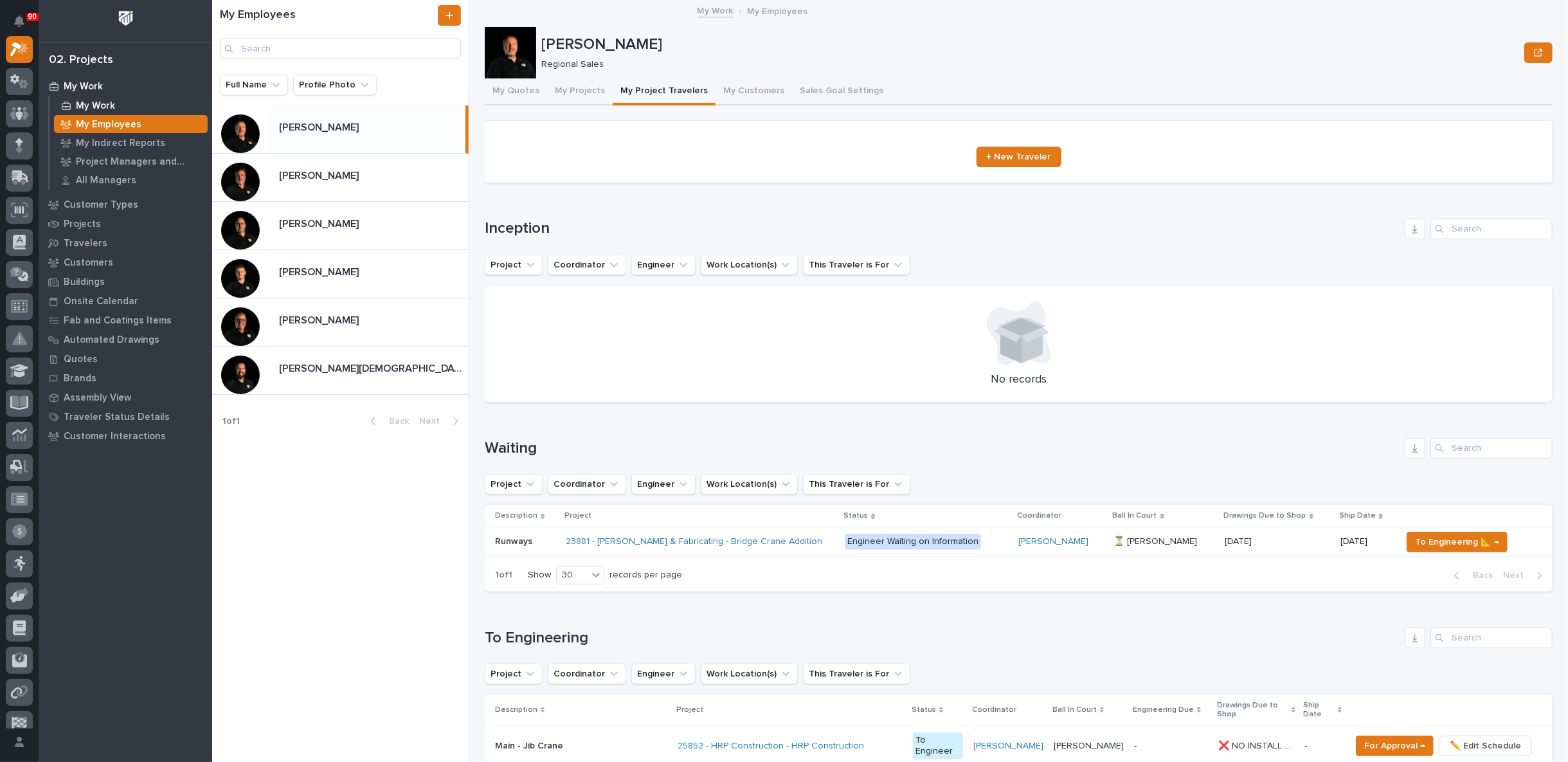
click at [99, 107] on p "My Work" at bounding box center [95, 107] width 40 height 12
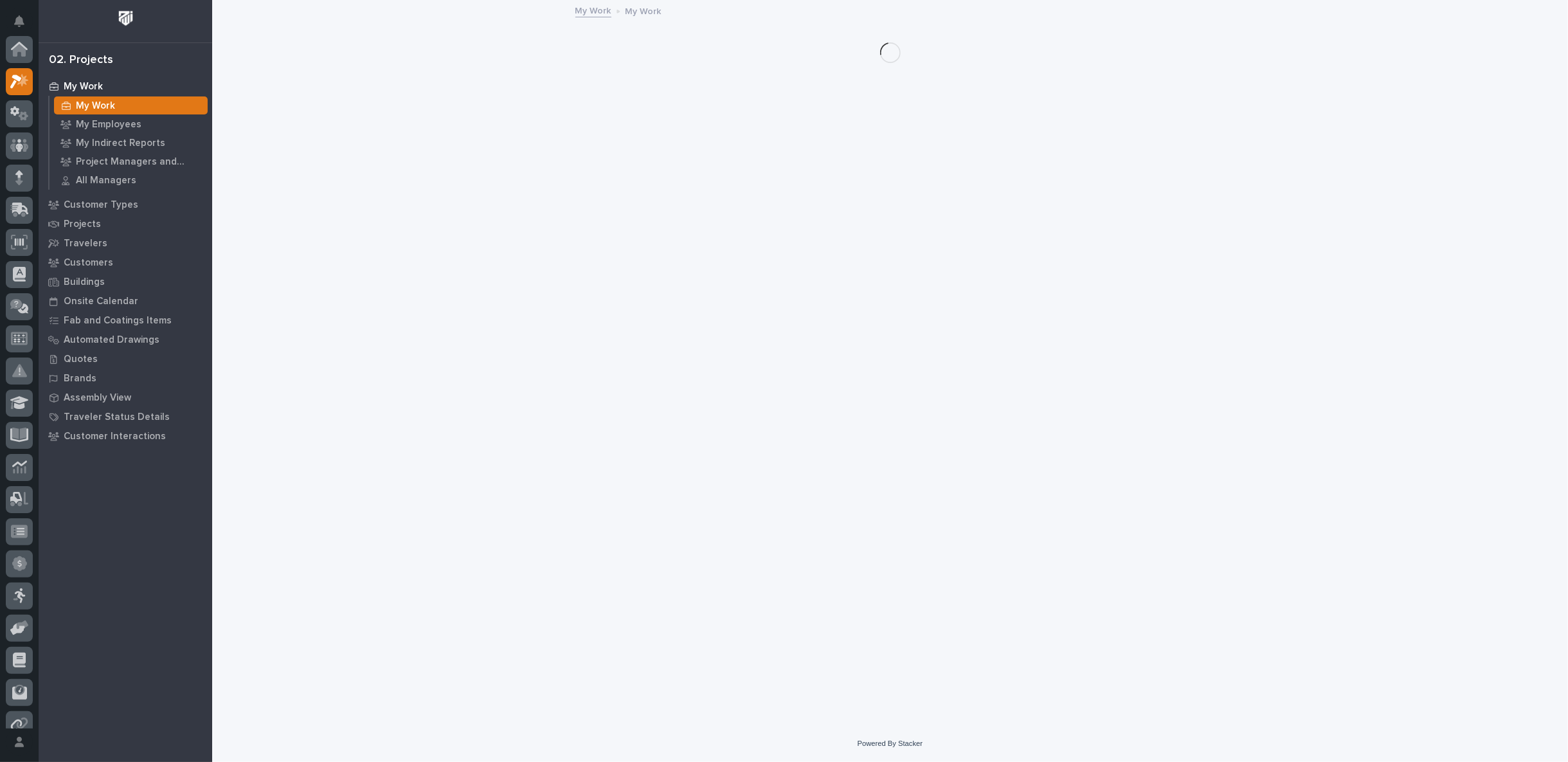
scroll to position [32, 0]
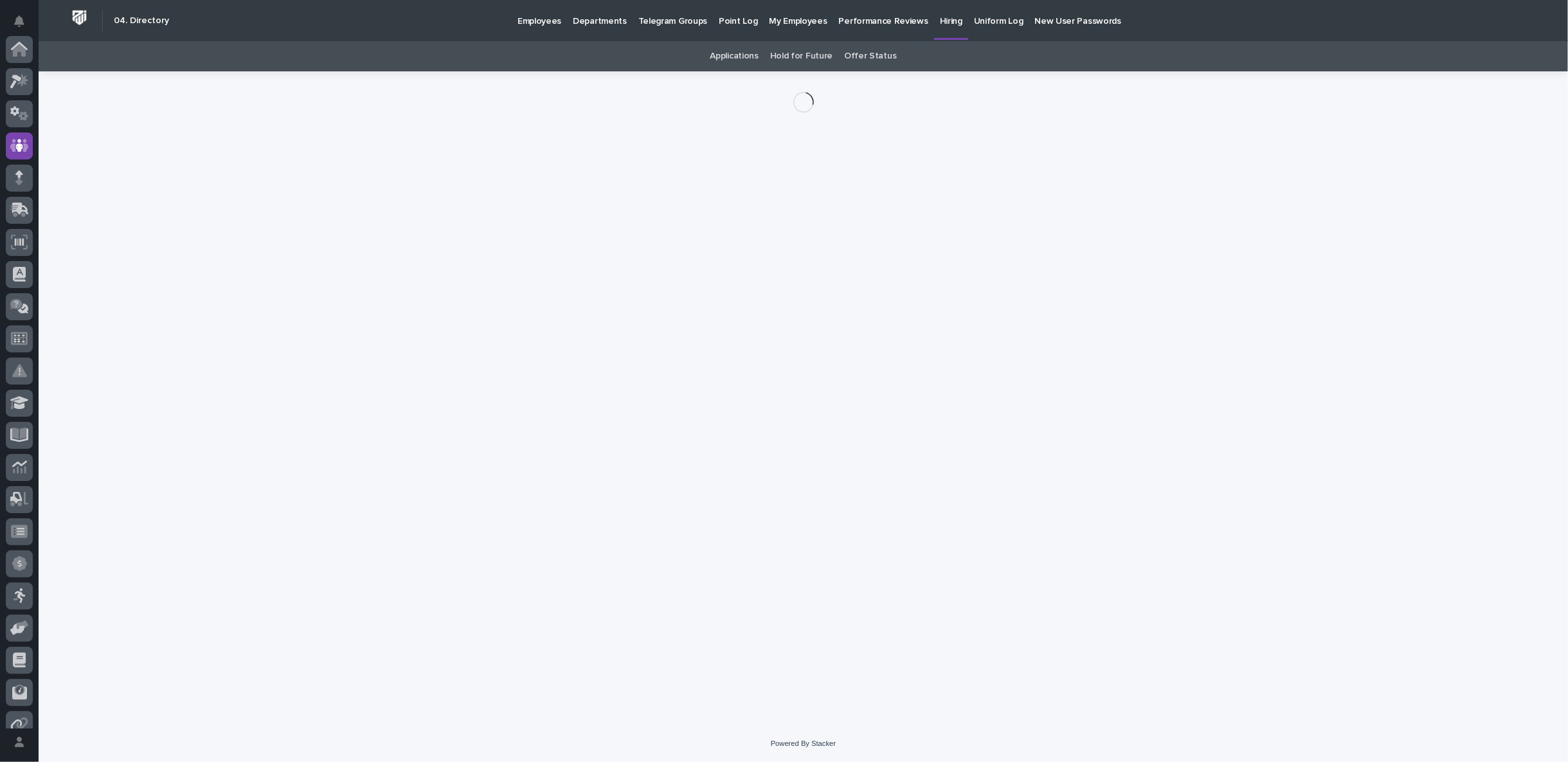
scroll to position [96, 0]
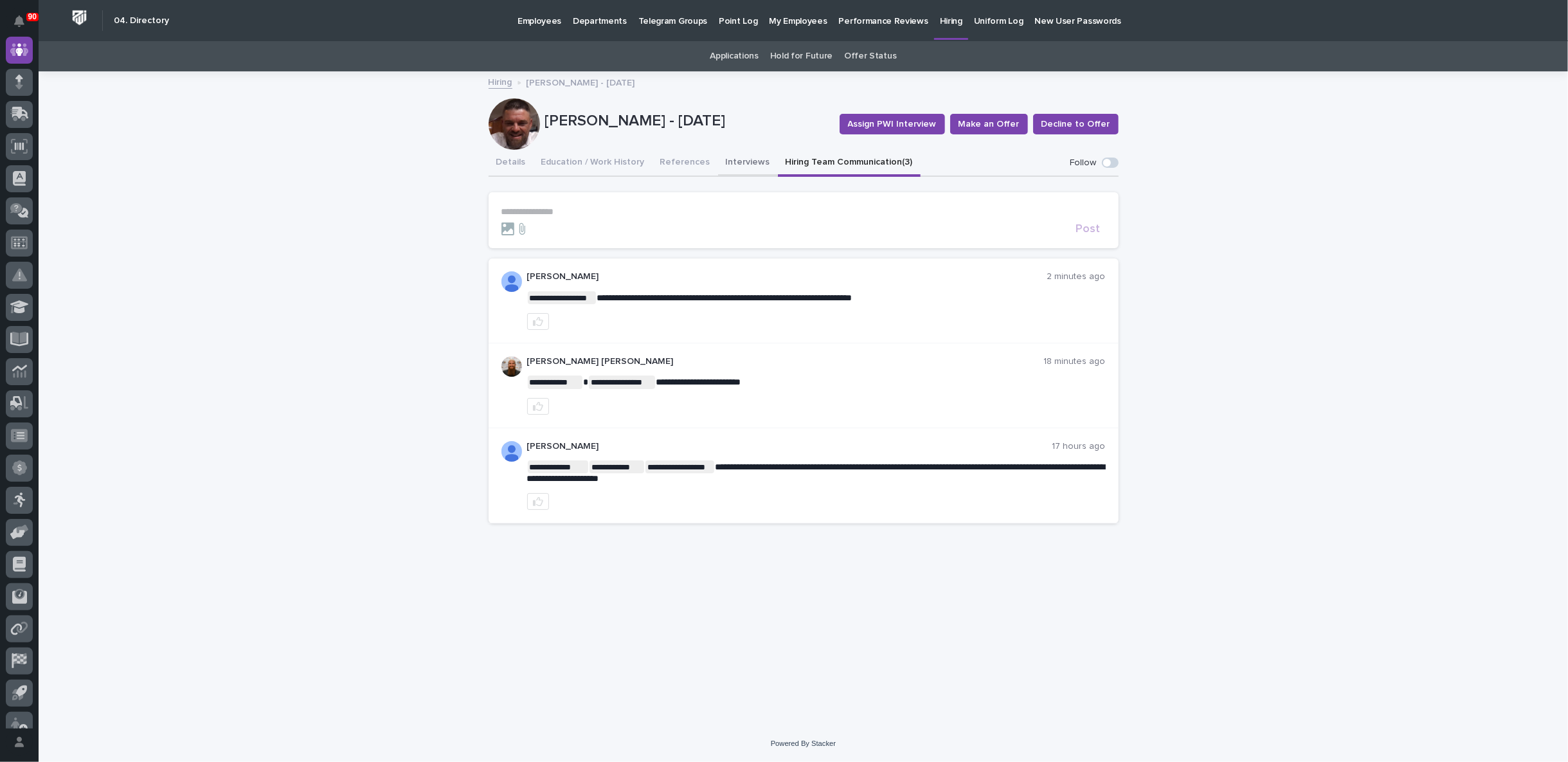
click at [733, 163] on button "Interviews" at bounding box center [748, 164] width 60 height 27
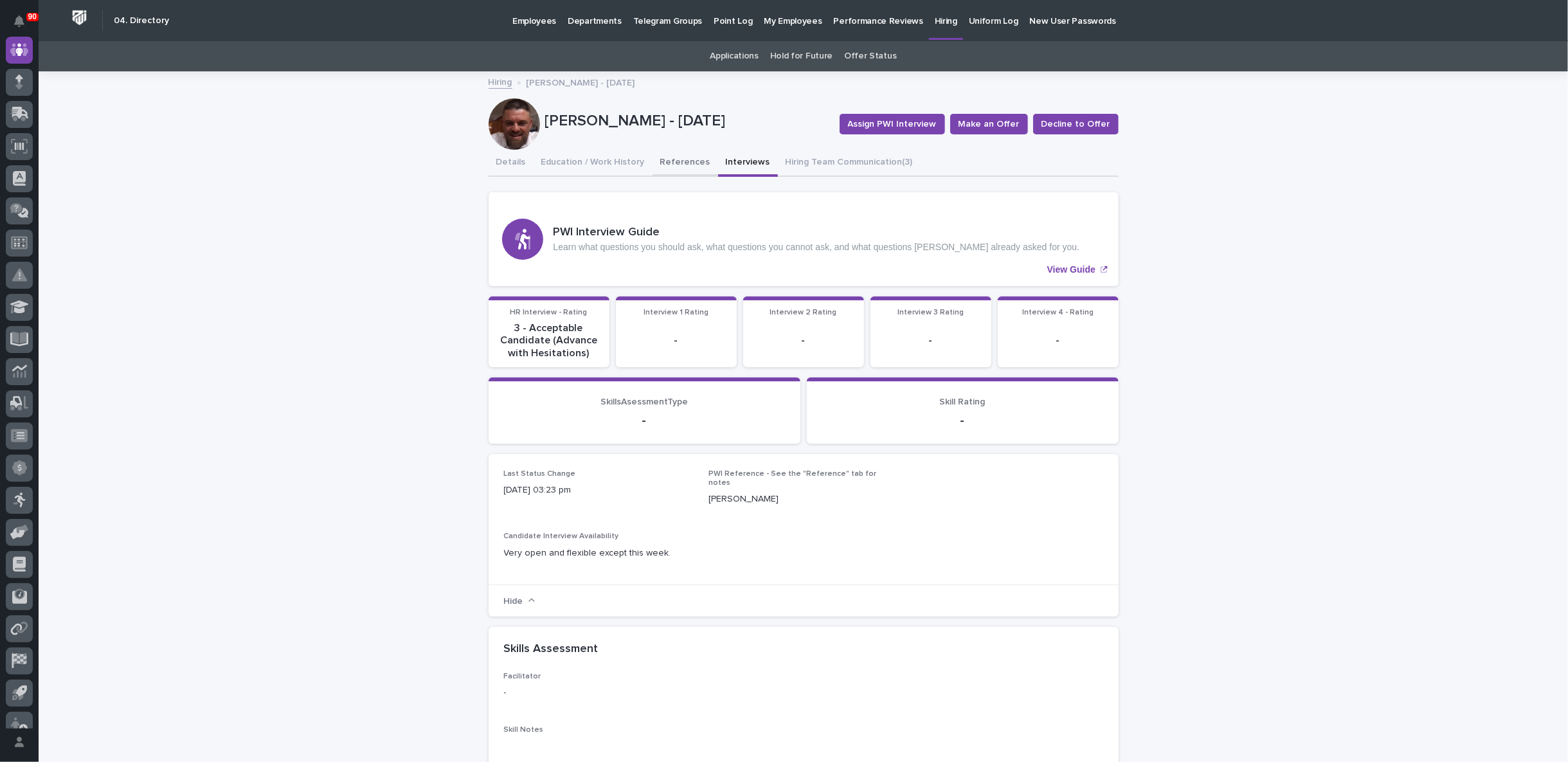
click at [666, 159] on button "References" at bounding box center [685, 164] width 66 height 27
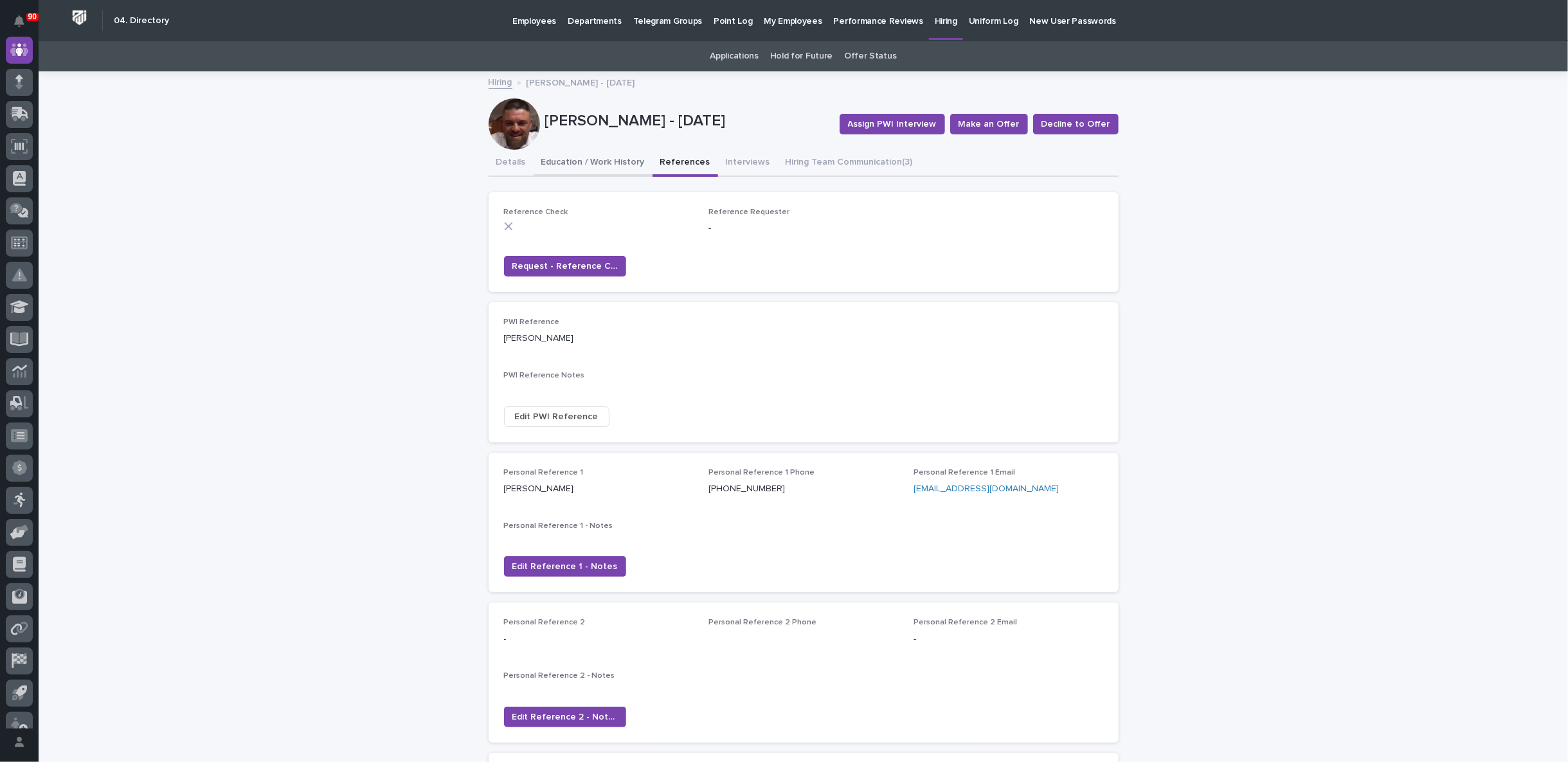
click at [595, 160] on button "Education / Work History" at bounding box center [592, 164] width 119 height 27
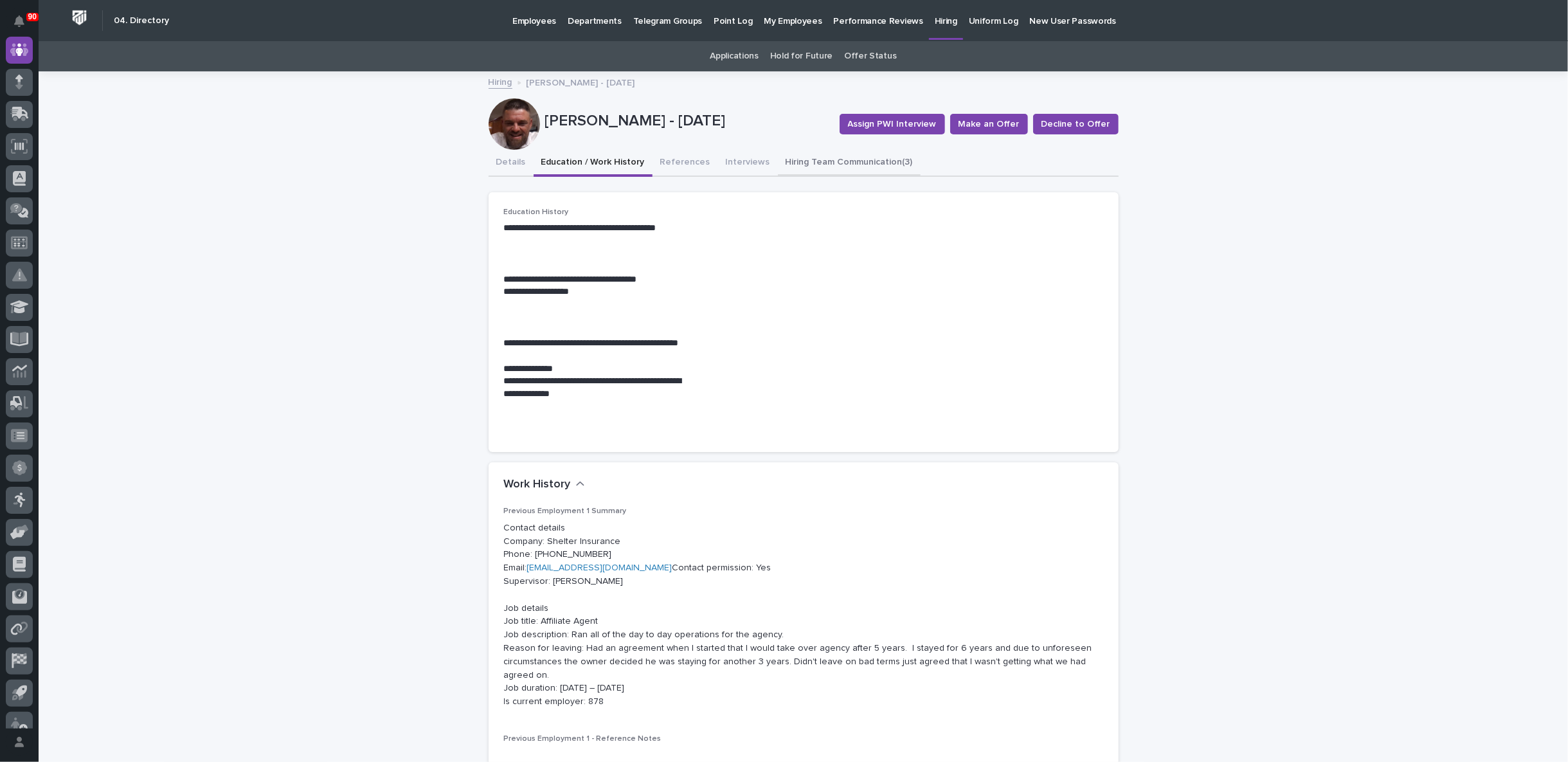
click at [824, 163] on button "Hiring Team Communication (3)" at bounding box center [849, 164] width 142 height 27
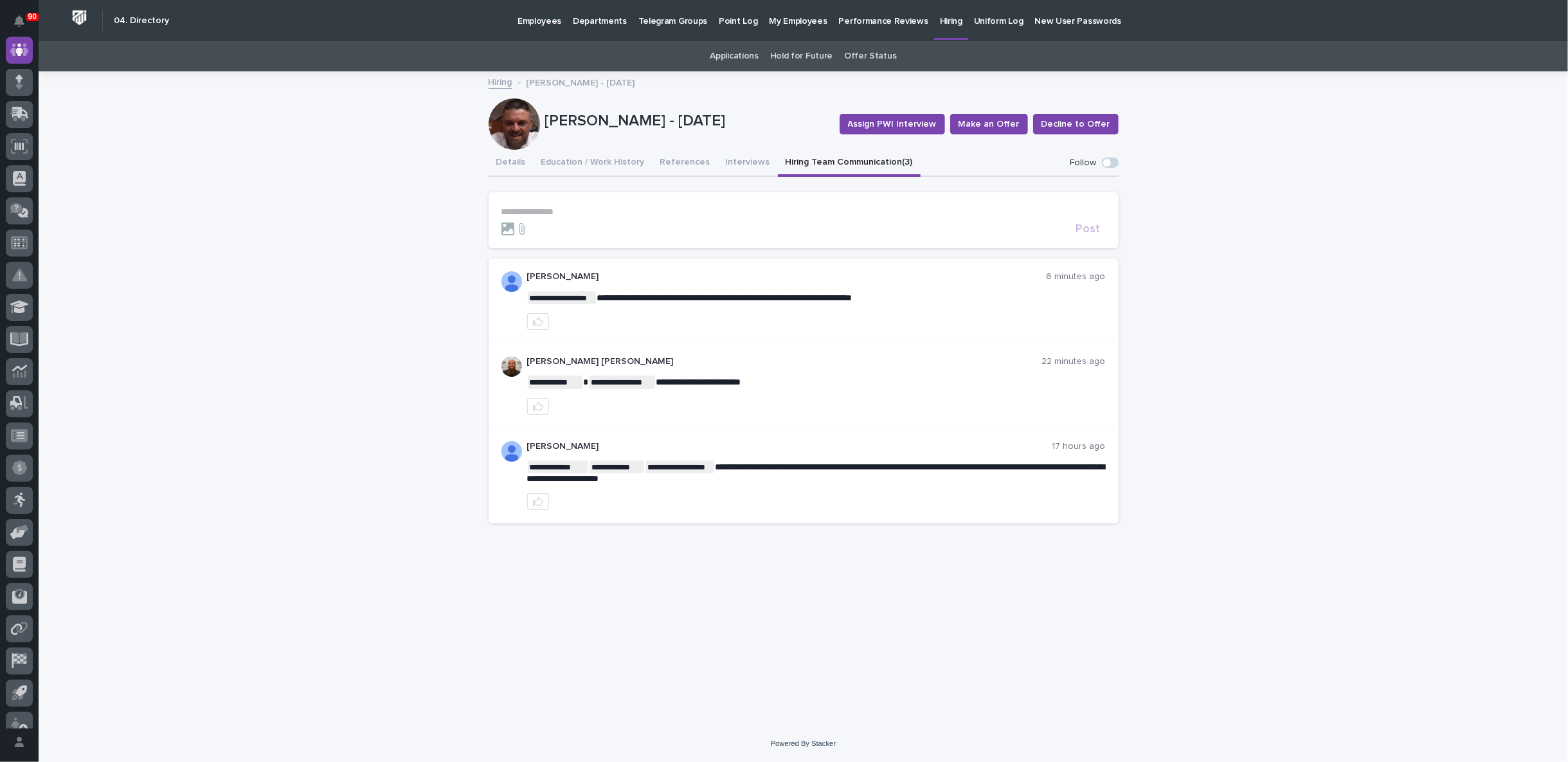
click at [531, 209] on p "**********" at bounding box center [803, 211] width 604 height 11
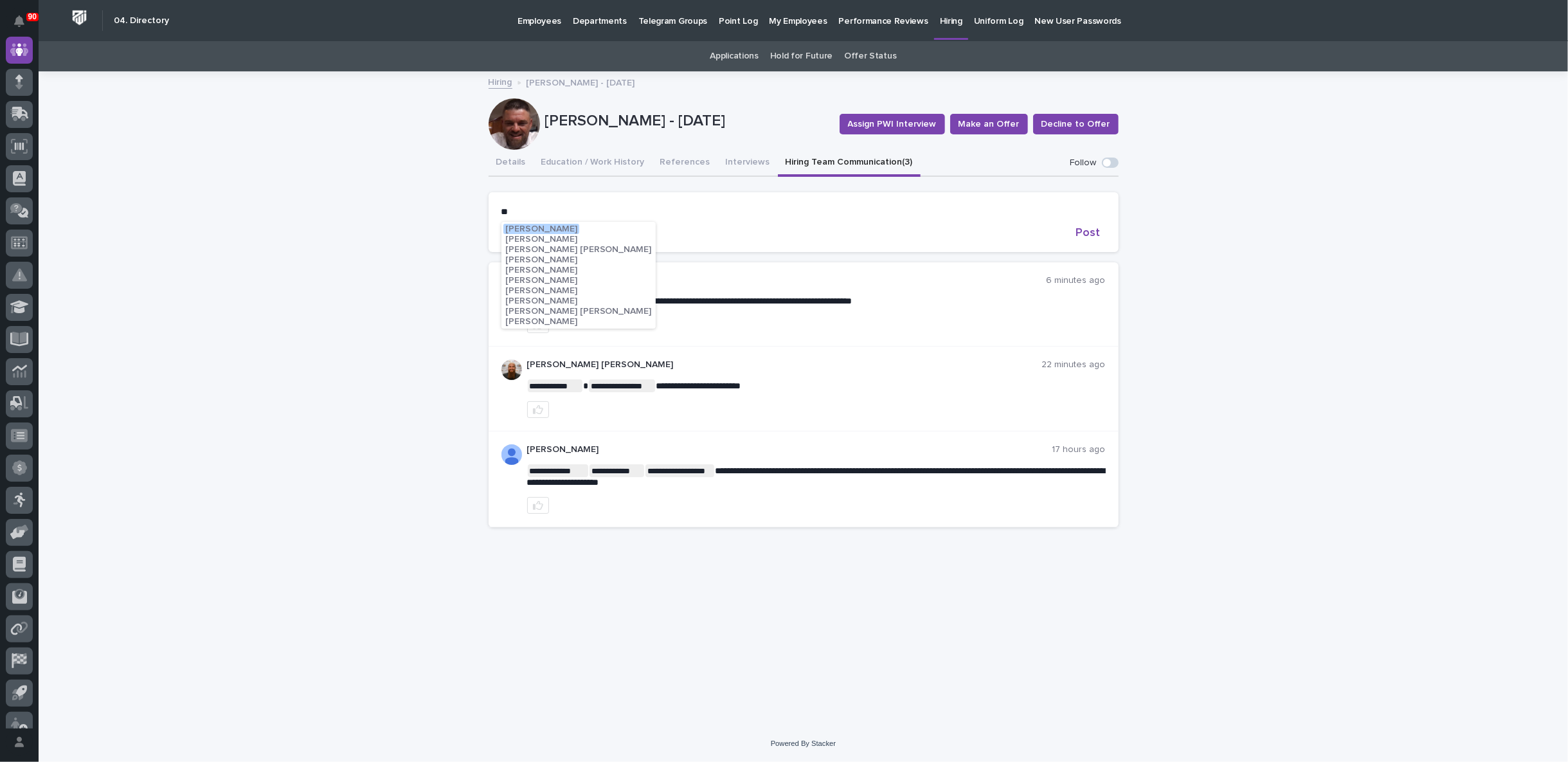
click at [539, 310] on span "[PERSON_NAME] [PERSON_NAME]" at bounding box center [578, 311] width 146 height 9
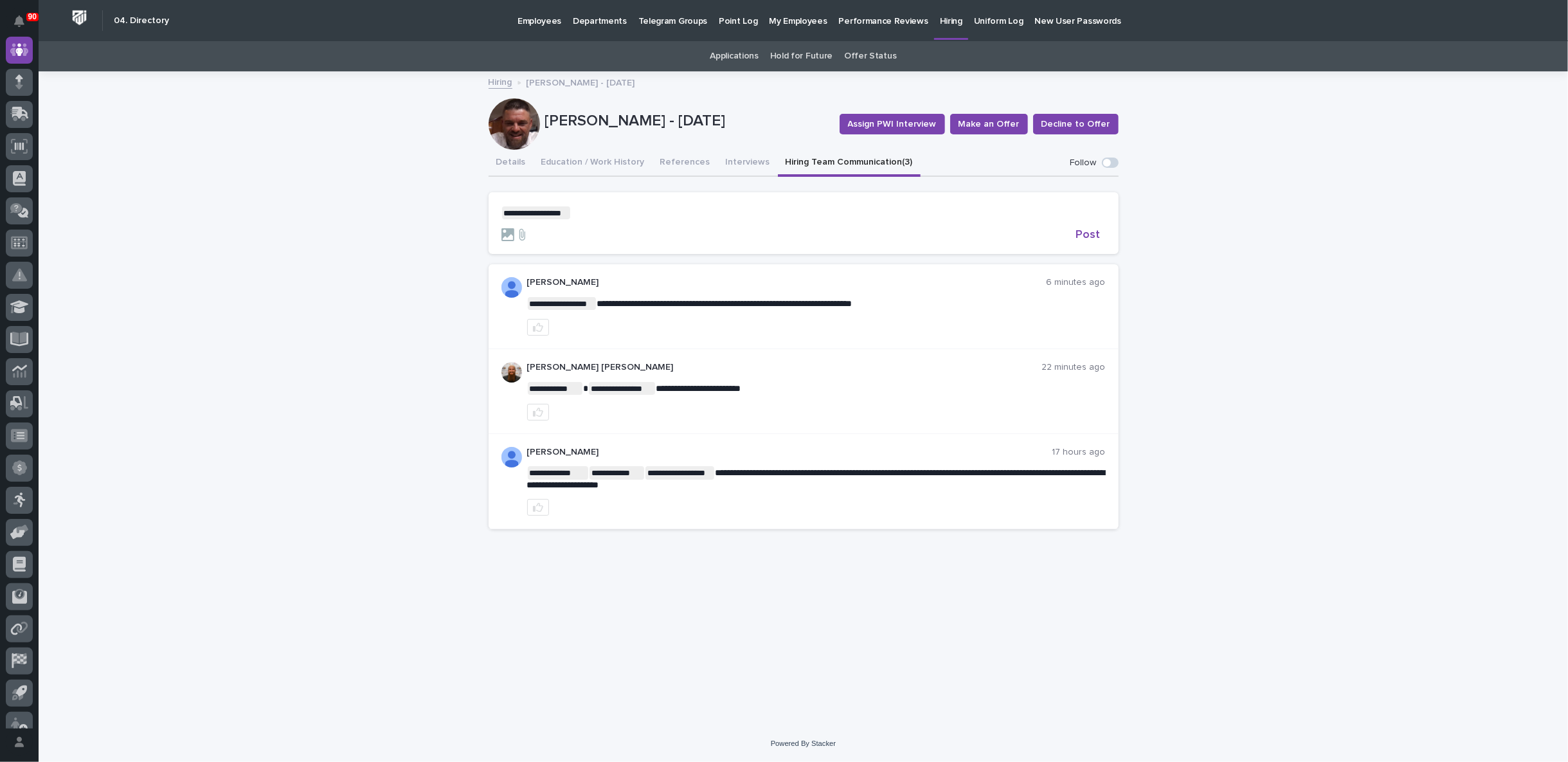
click at [590, 214] on p "**********" at bounding box center [803, 212] width 604 height 13
click at [680, 209] on span "**********" at bounding box center [673, 212] width 204 height 9
drag, startPoint x: 802, startPoint y: 206, endPoint x: 819, endPoint y: 212, distance: 18.0
click at [803, 207] on p "**********" at bounding box center [803, 212] width 604 height 13
click at [1093, 235] on span "Post" at bounding box center [1088, 234] width 24 height 12
